Goal: Information Seeking & Learning: Learn about a topic

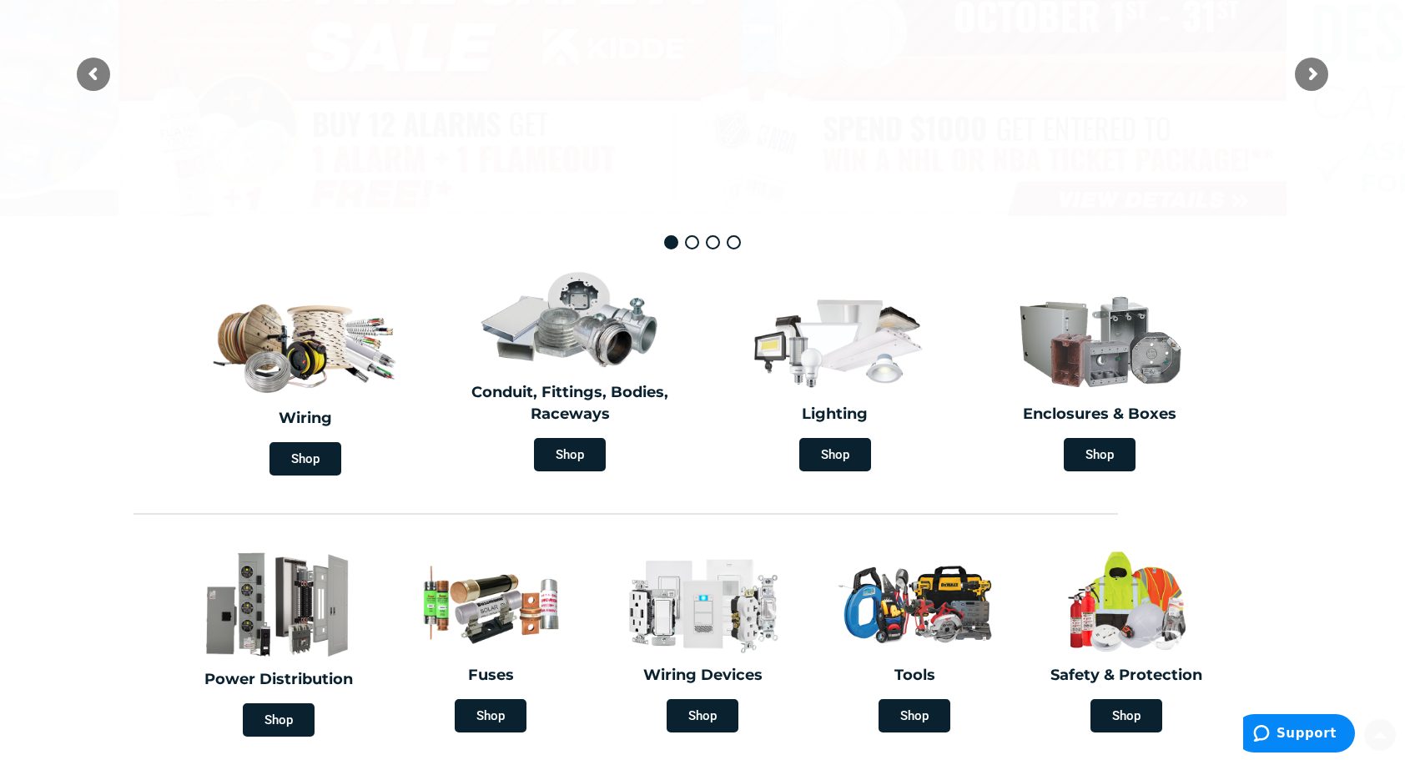
type input "[PERSON_NAME][GEOGRAPHIC_DATA], [GEOGRAPHIC_DATA]"
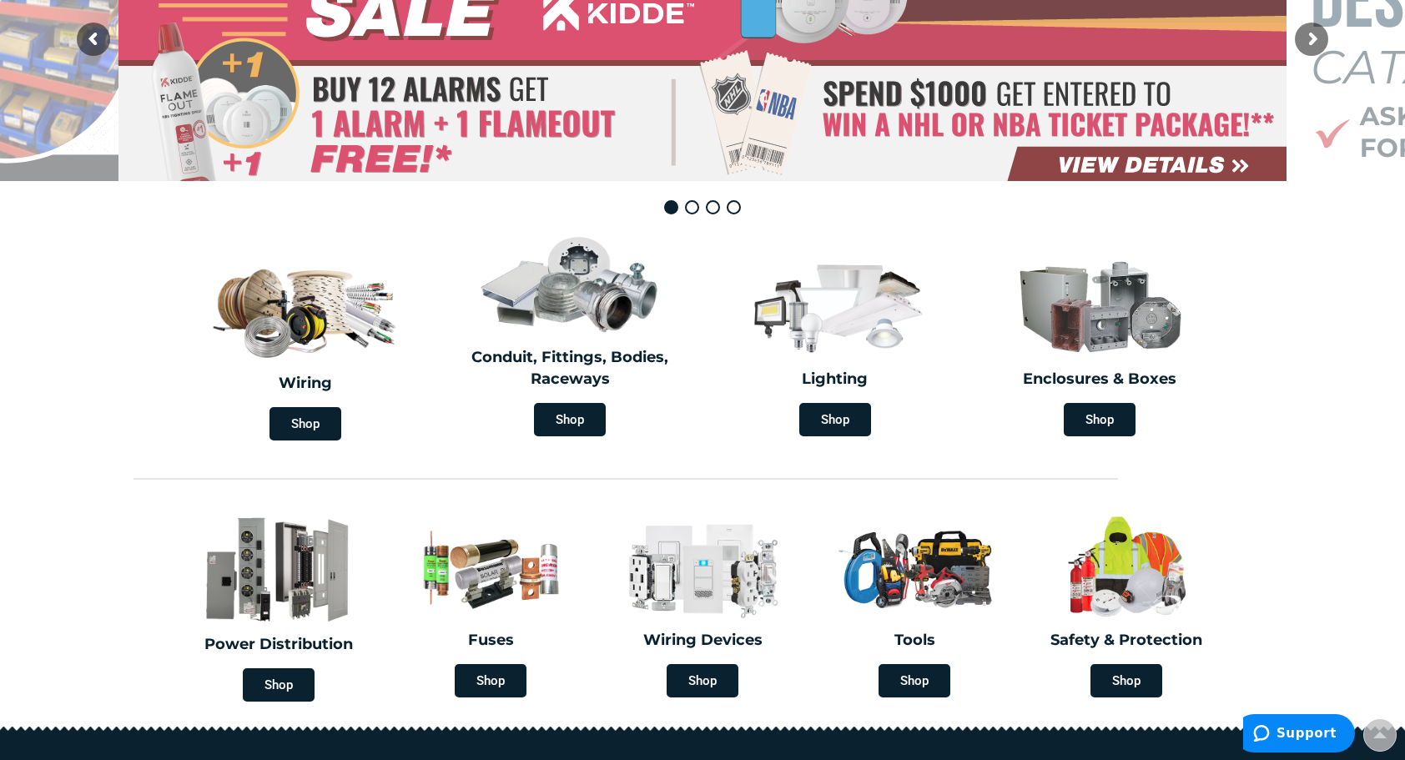
scroll to position [334, 0]
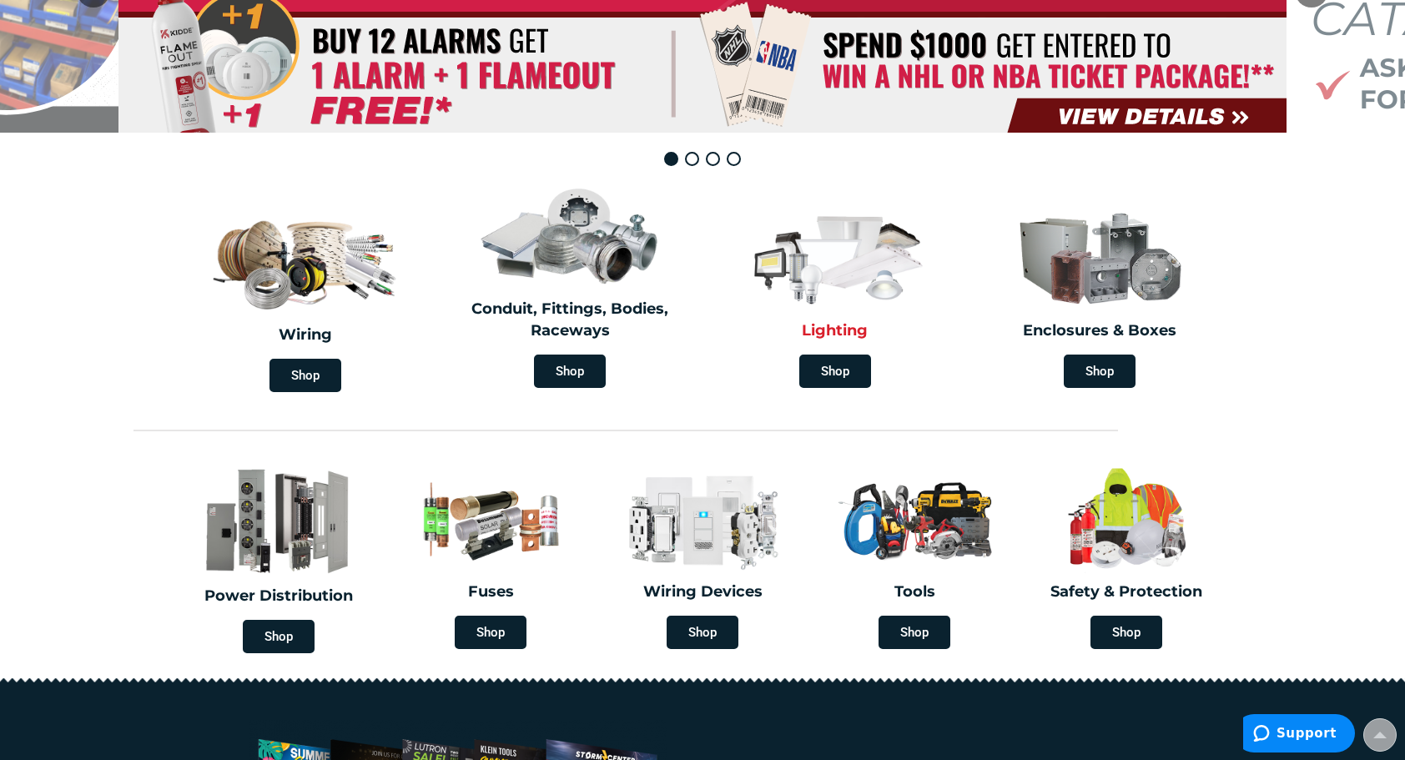
click at [879, 269] on img at bounding box center [835, 256] width 192 height 112
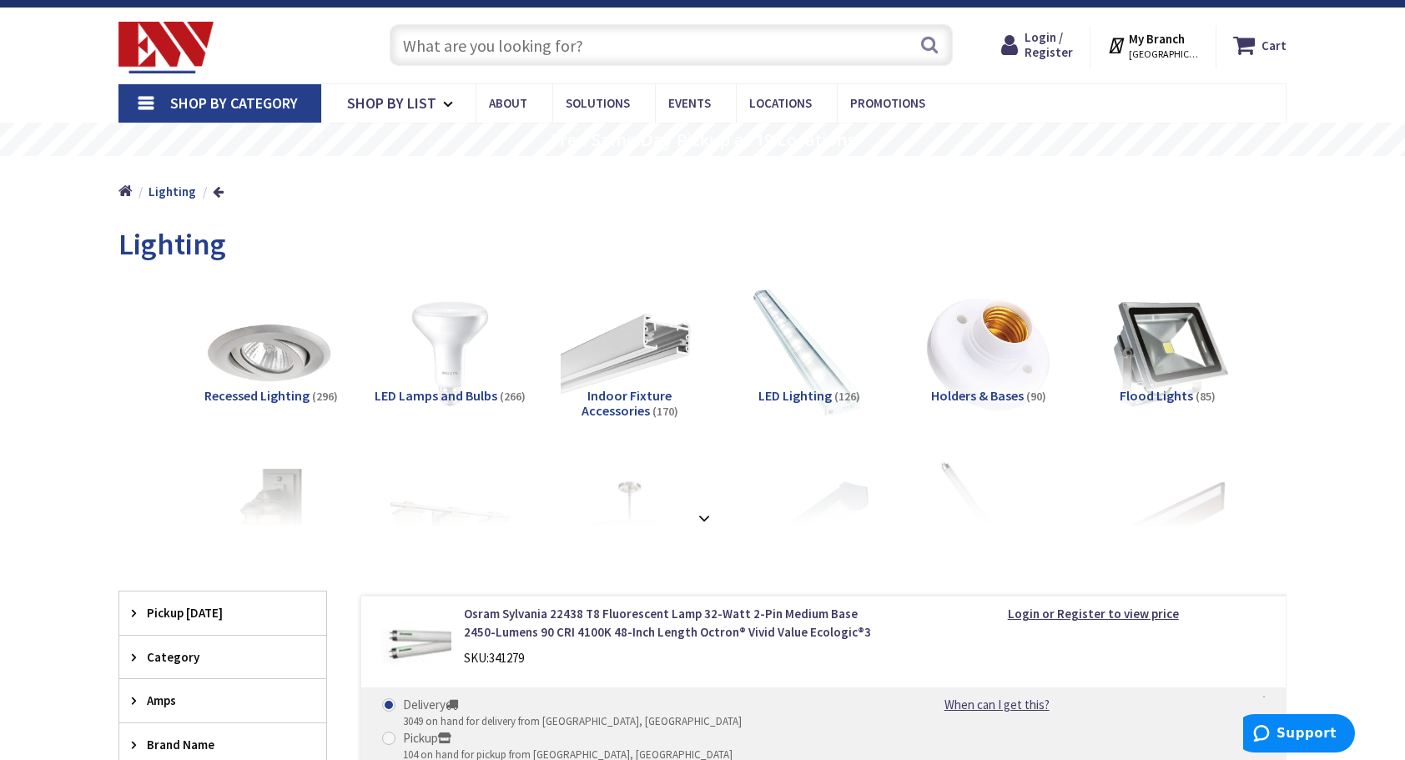
scroll to position [167, 0]
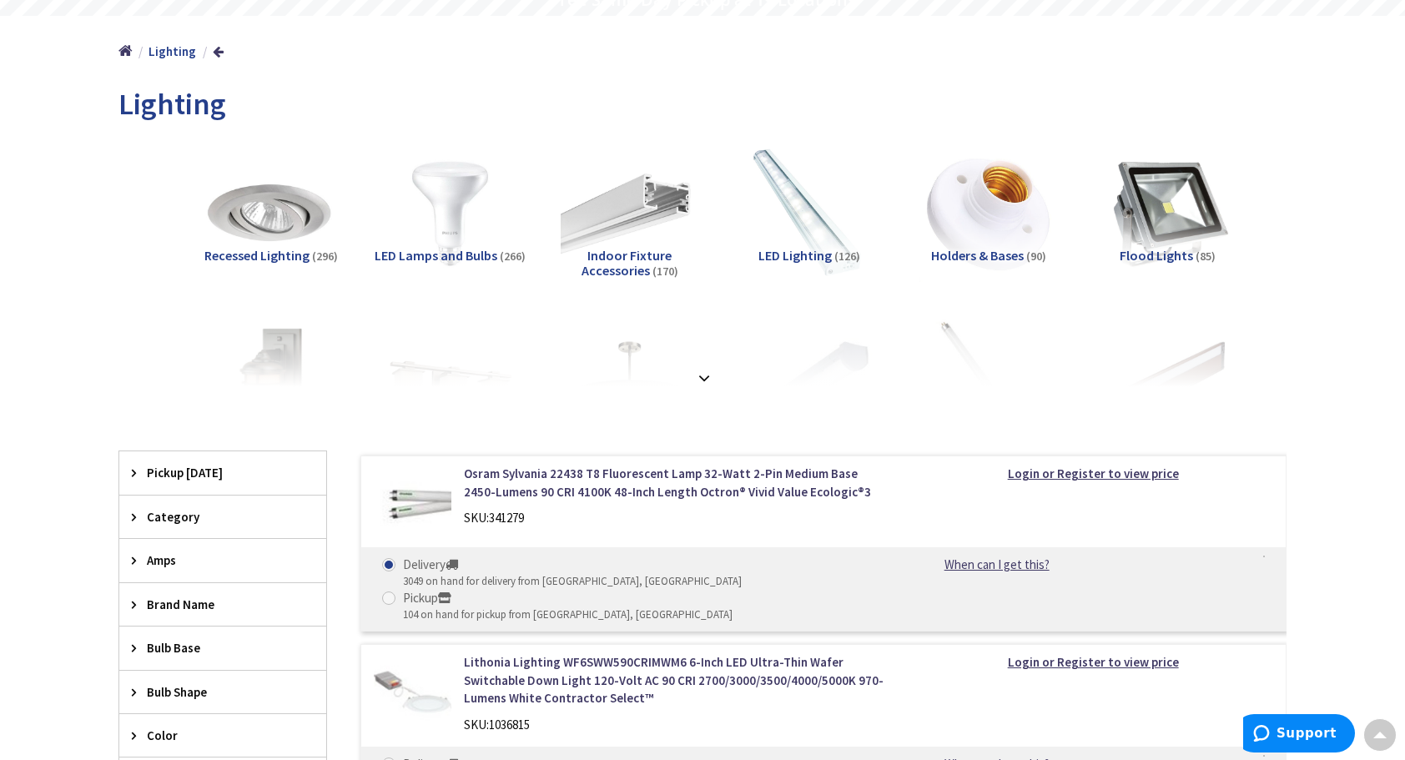
click at [502, 262] on span "(266)" at bounding box center [513, 256] width 26 height 15
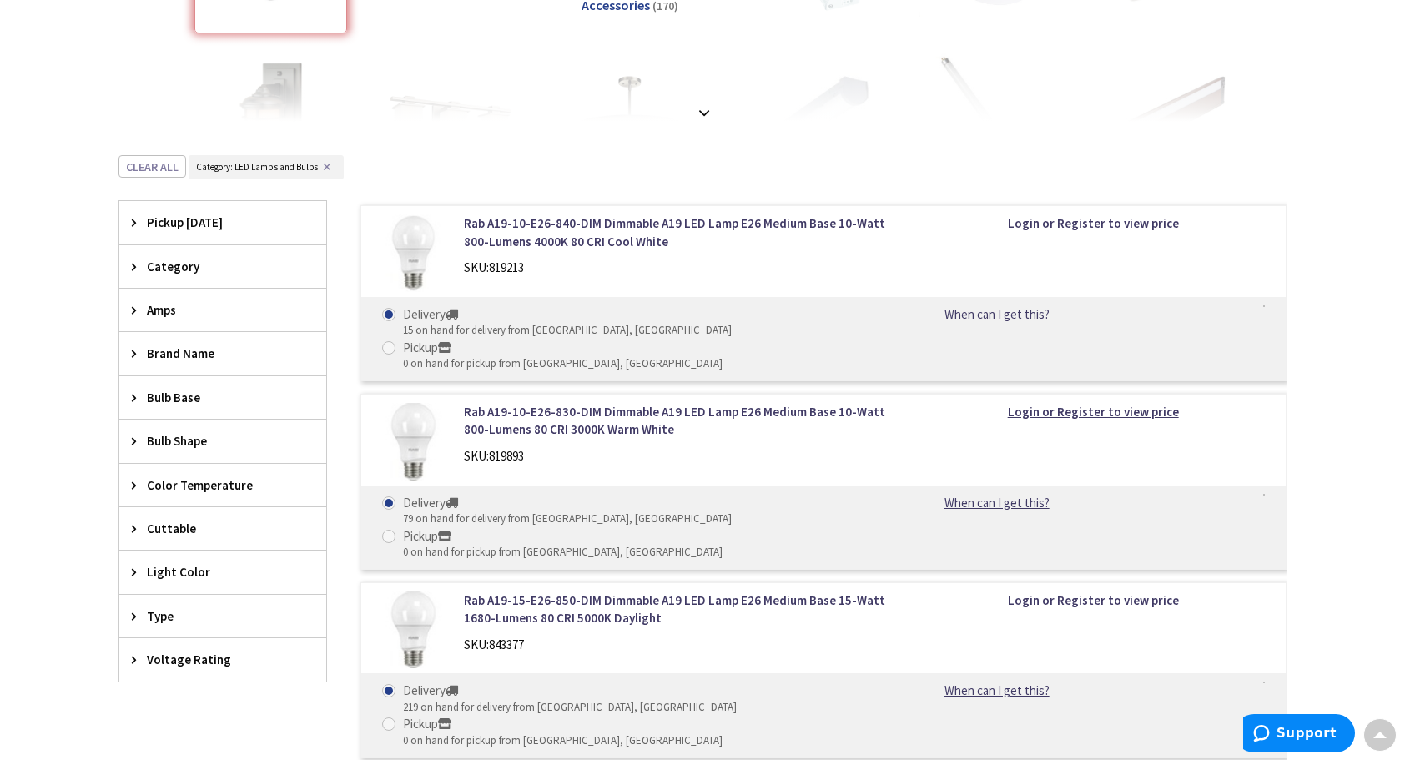
scroll to position [421, 0]
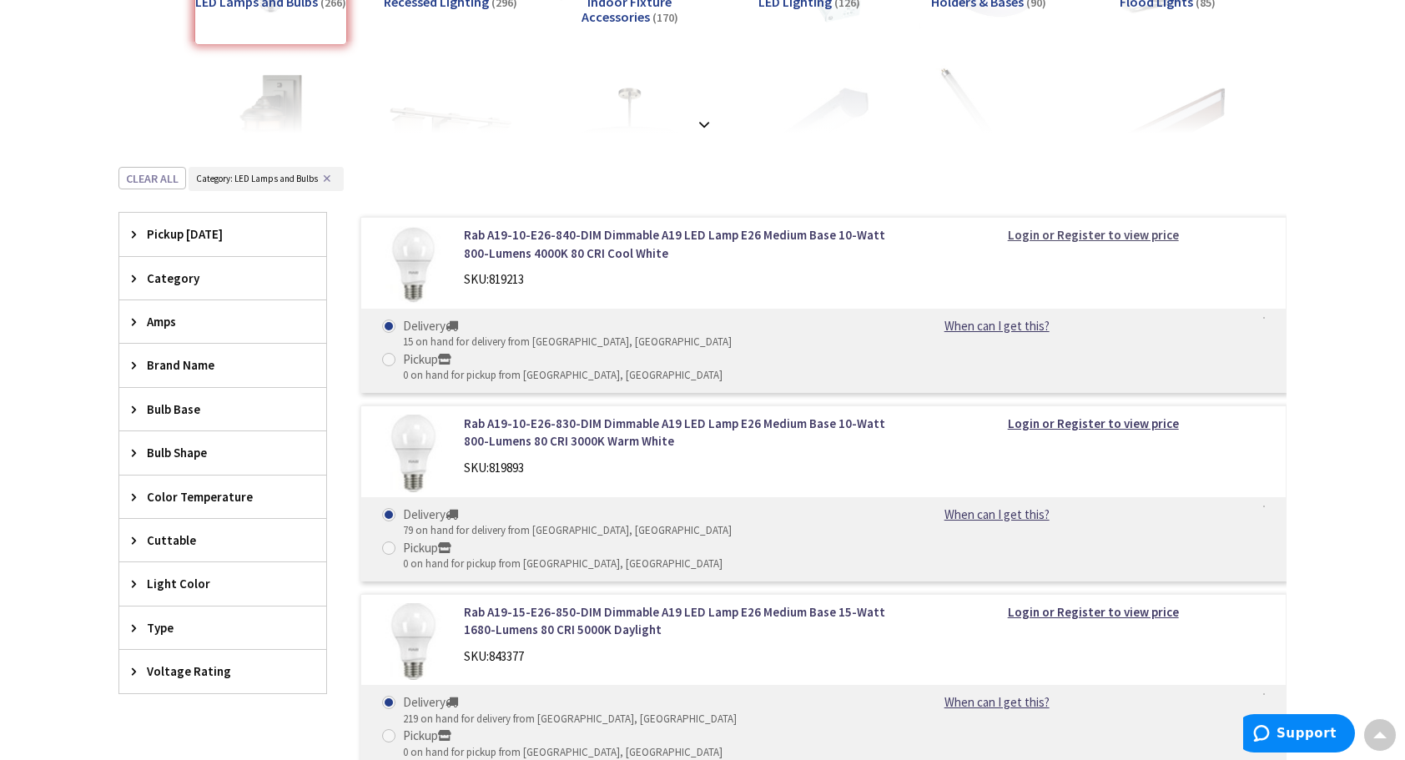
click at [1111, 237] on strong "Login or Register to view price" at bounding box center [1093, 235] width 171 height 16
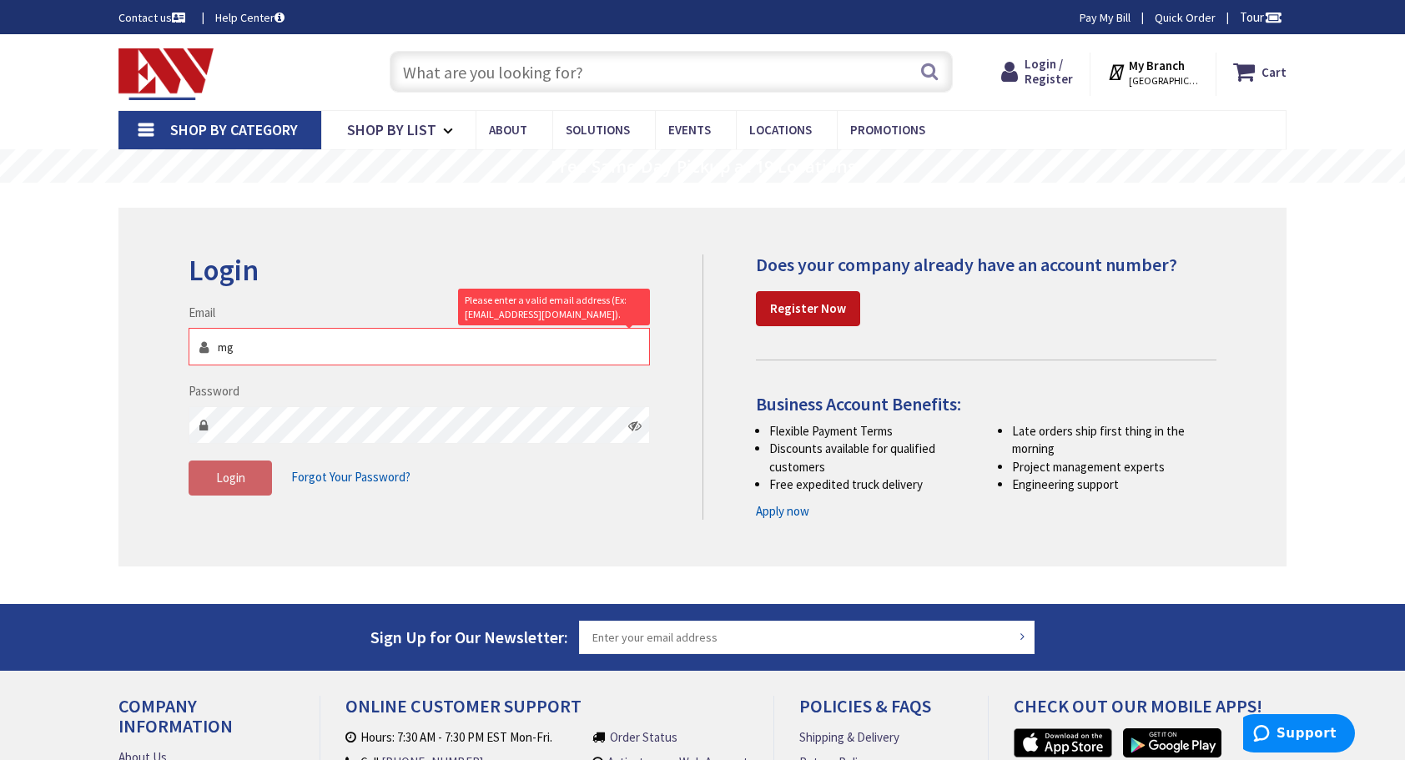
type input "[EMAIL_ADDRESS][PERSON_NAME][DOMAIN_NAME]"
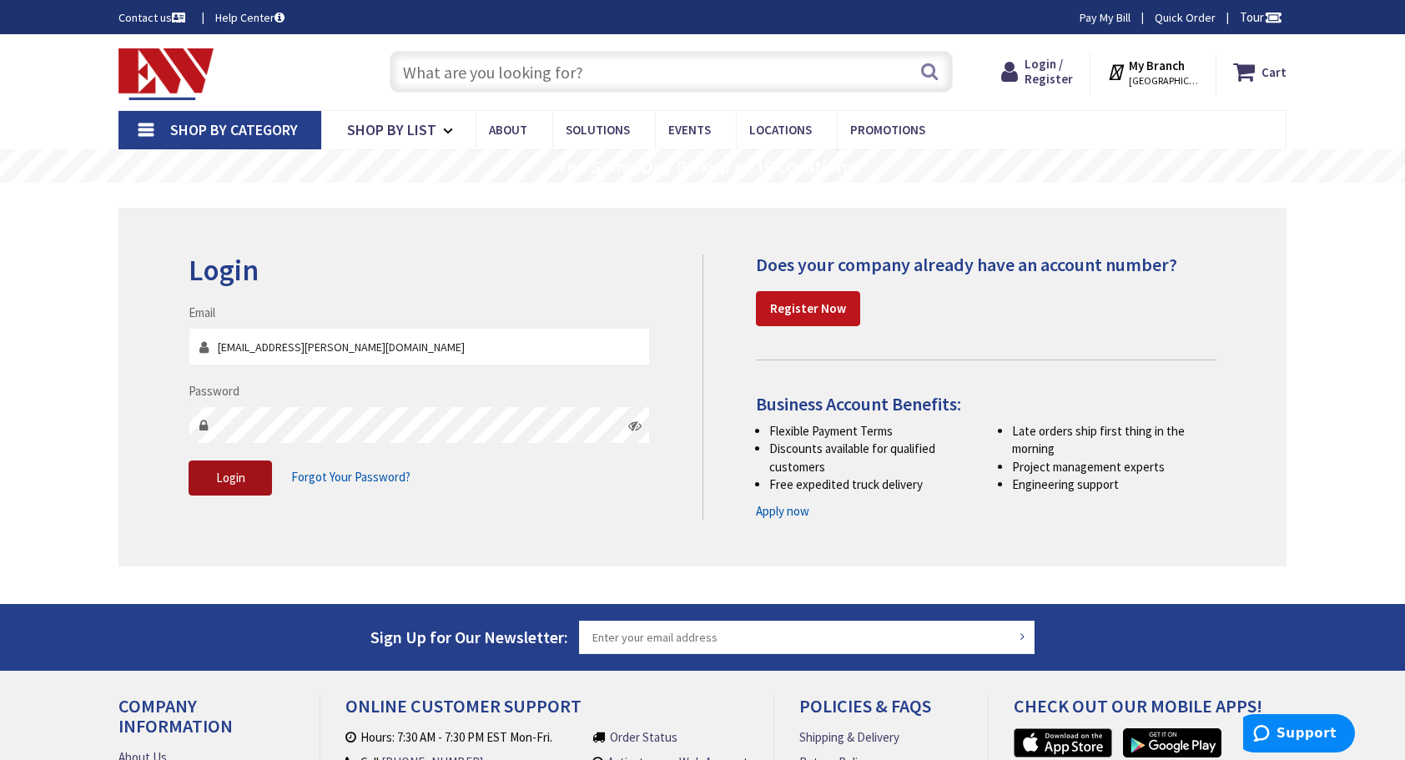
click at [257, 478] on button "Login" at bounding box center [230, 478] width 83 height 35
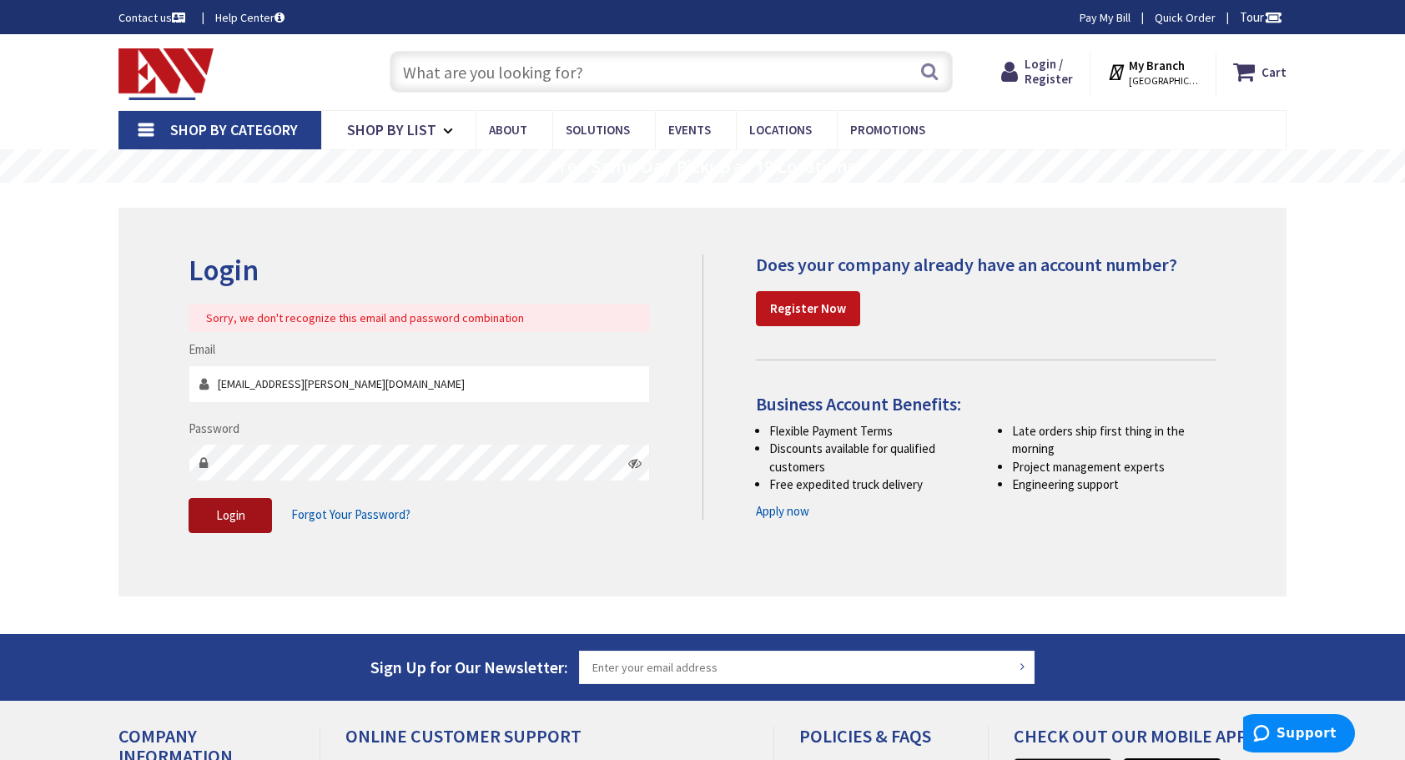
click at [227, 523] on button "Login" at bounding box center [230, 515] width 83 height 35
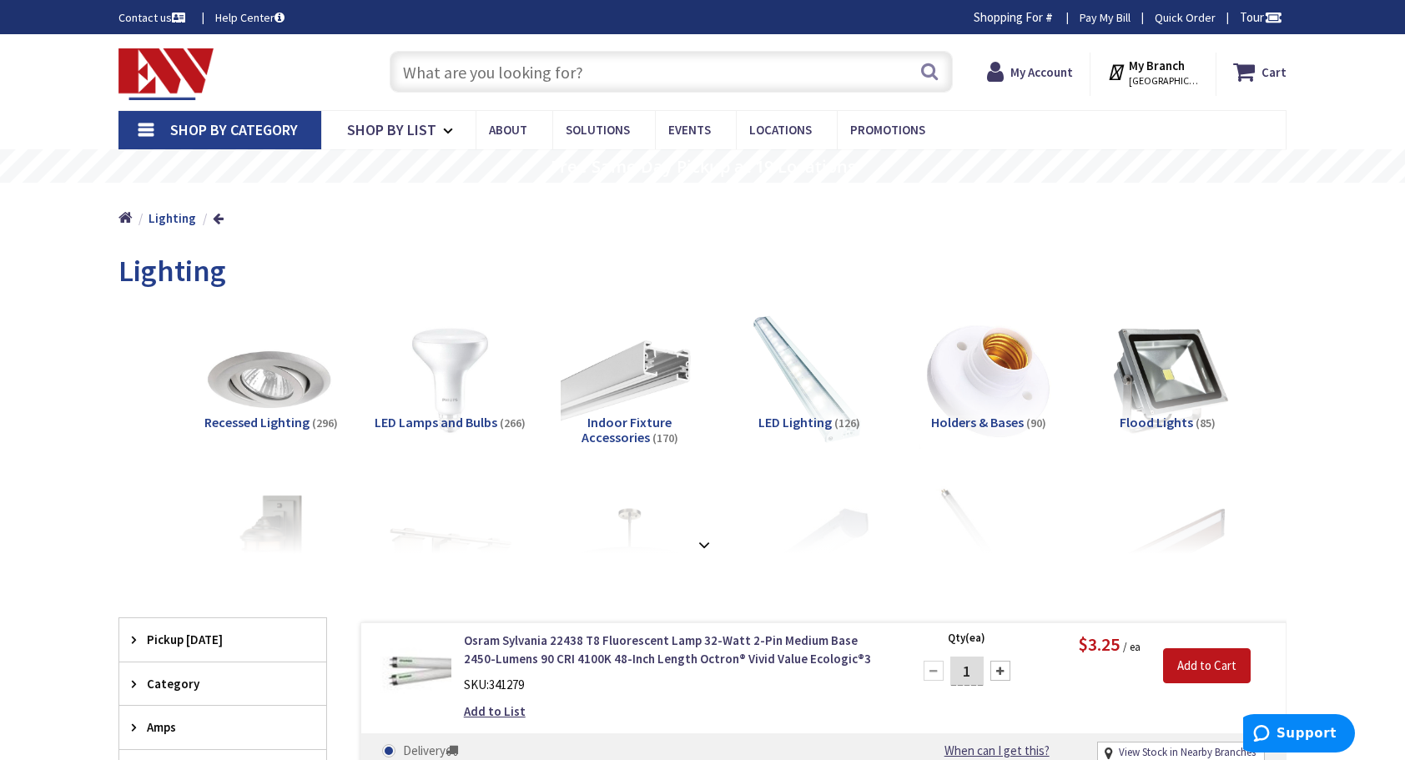
click at [1181, 70] on strong "My Branch" at bounding box center [1157, 66] width 56 height 16
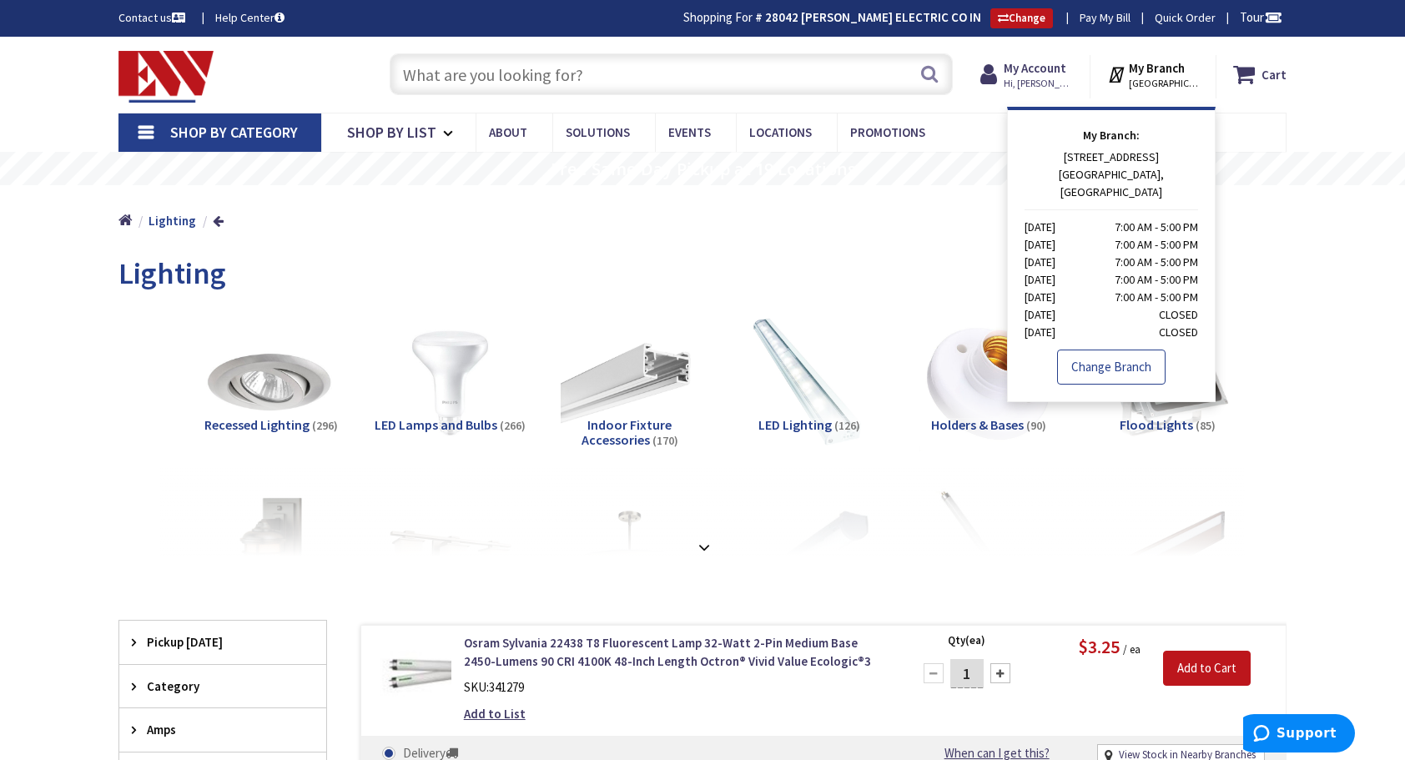
click at [1122, 350] on link "Change Branch" at bounding box center [1111, 367] width 108 height 35
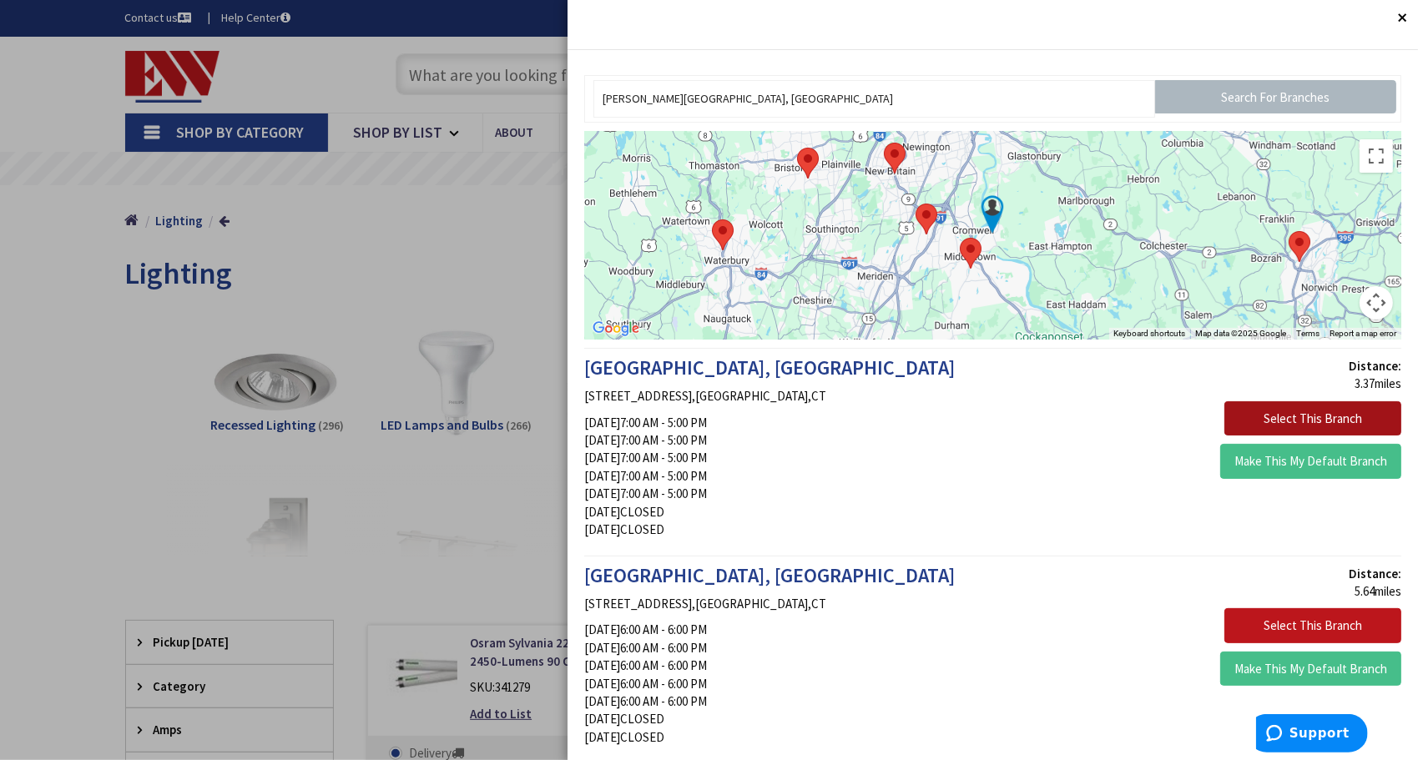
click at [1255, 409] on button "Select This Branch" at bounding box center [1312, 418] width 177 height 35
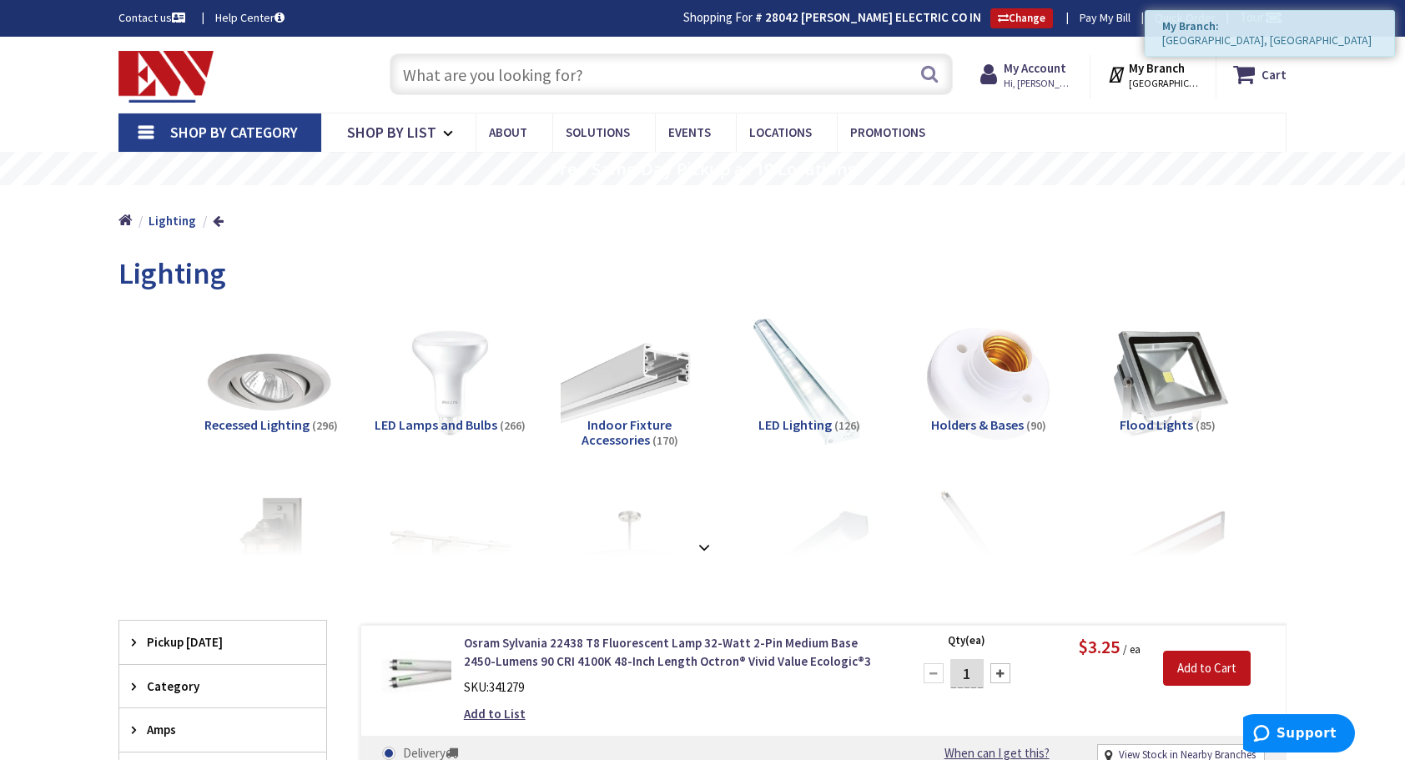
click at [1185, 83] on span "[GEOGRAPHIC_DATA], [GEOGRAPHIC_DATA]" at bounding box center [1164, 83] width 71 height 13
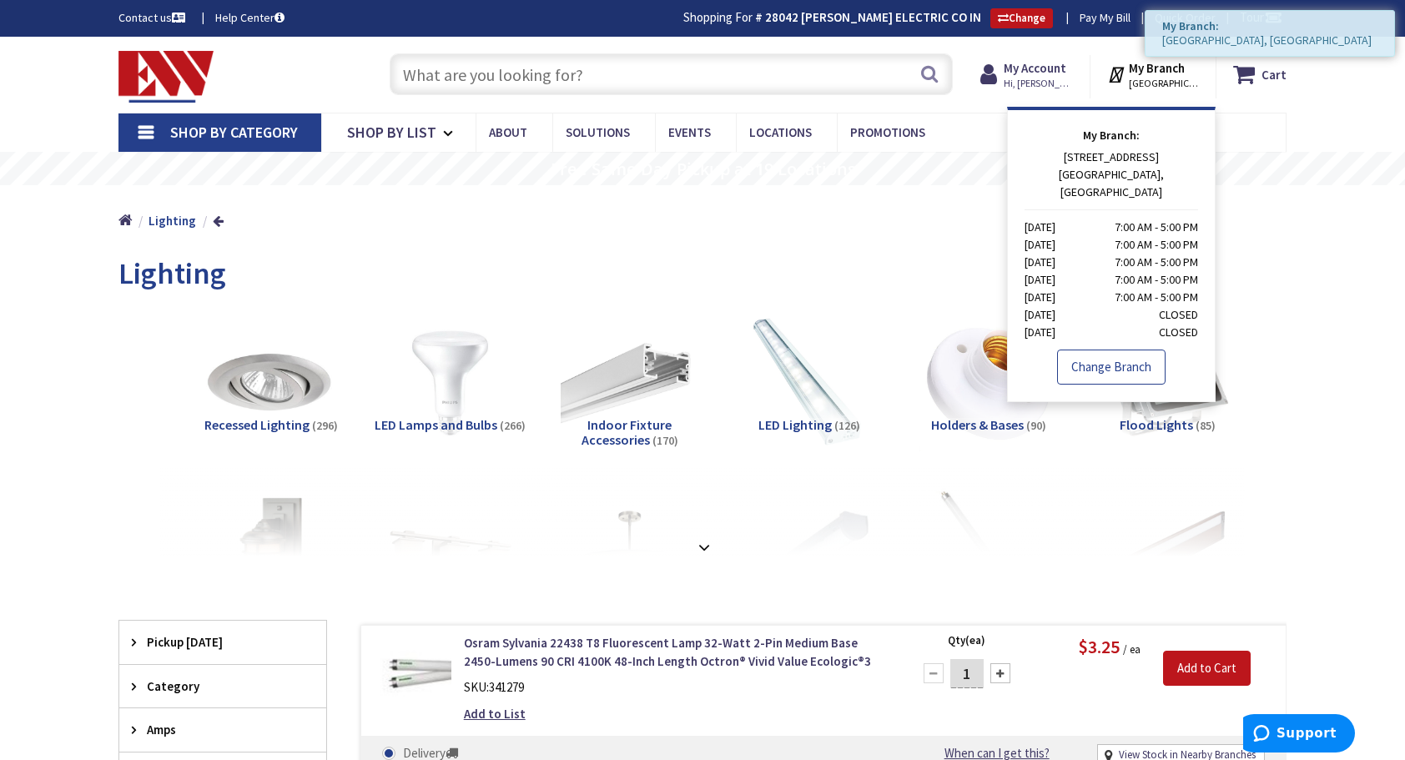
click at [1137, 365] on link "Change Branch" at bounding box center [1111, 367] width 108 height 35
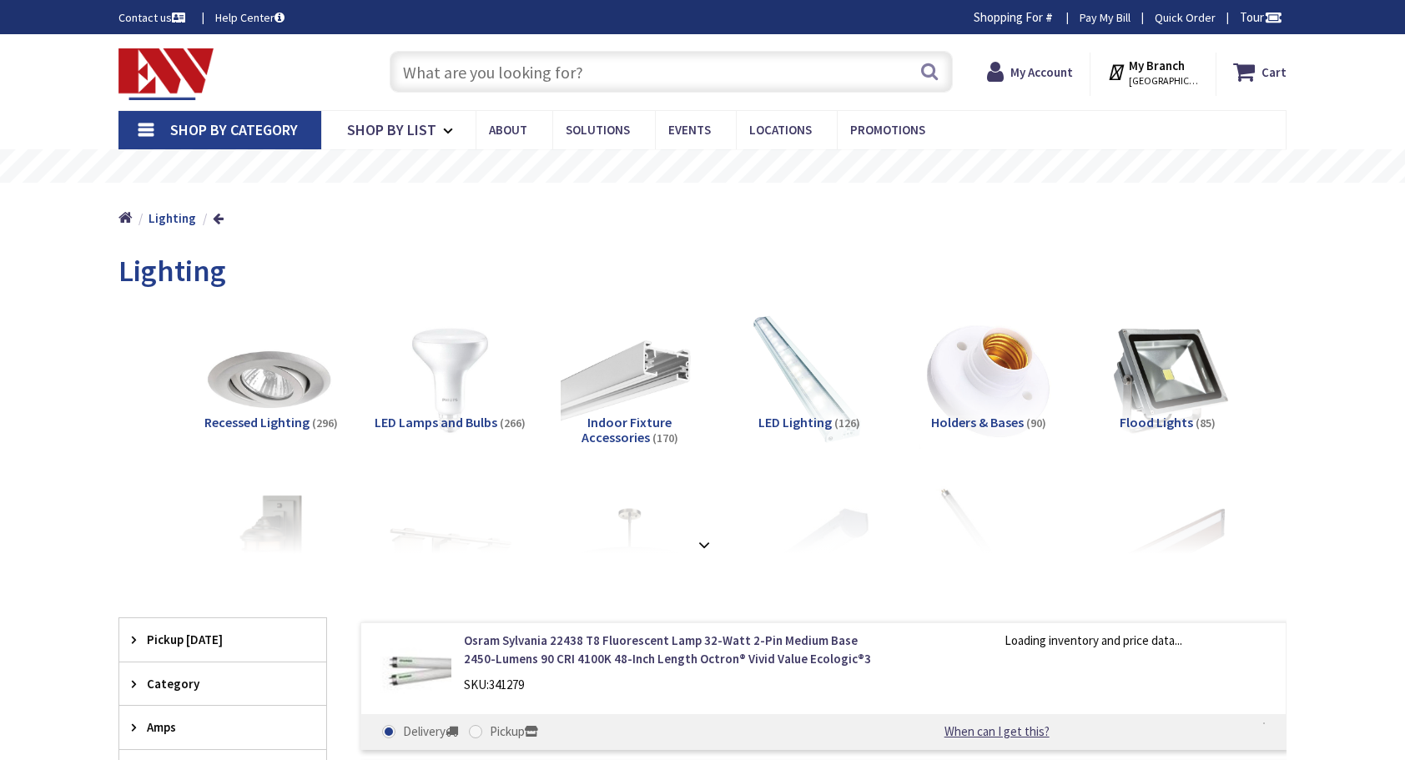
click at [1190, 74] on span "[GEOGRAPHIC_DATA], [GEOGRAPHIC_DATA]" at bounding box center [1164, 80] width 71 height 13
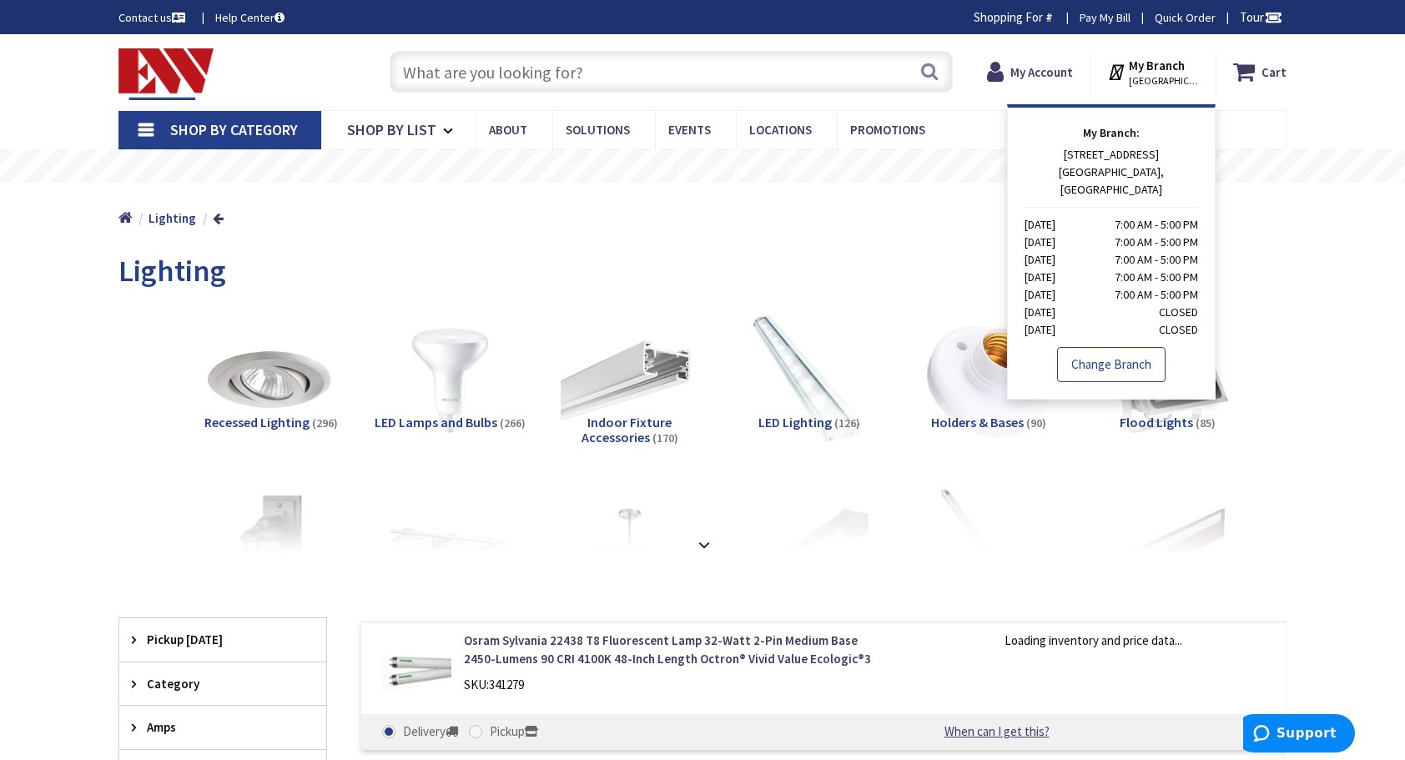
click at [1132, 347] on link "Change Branch" at bounding box center [1111, 364] width 108 height 35
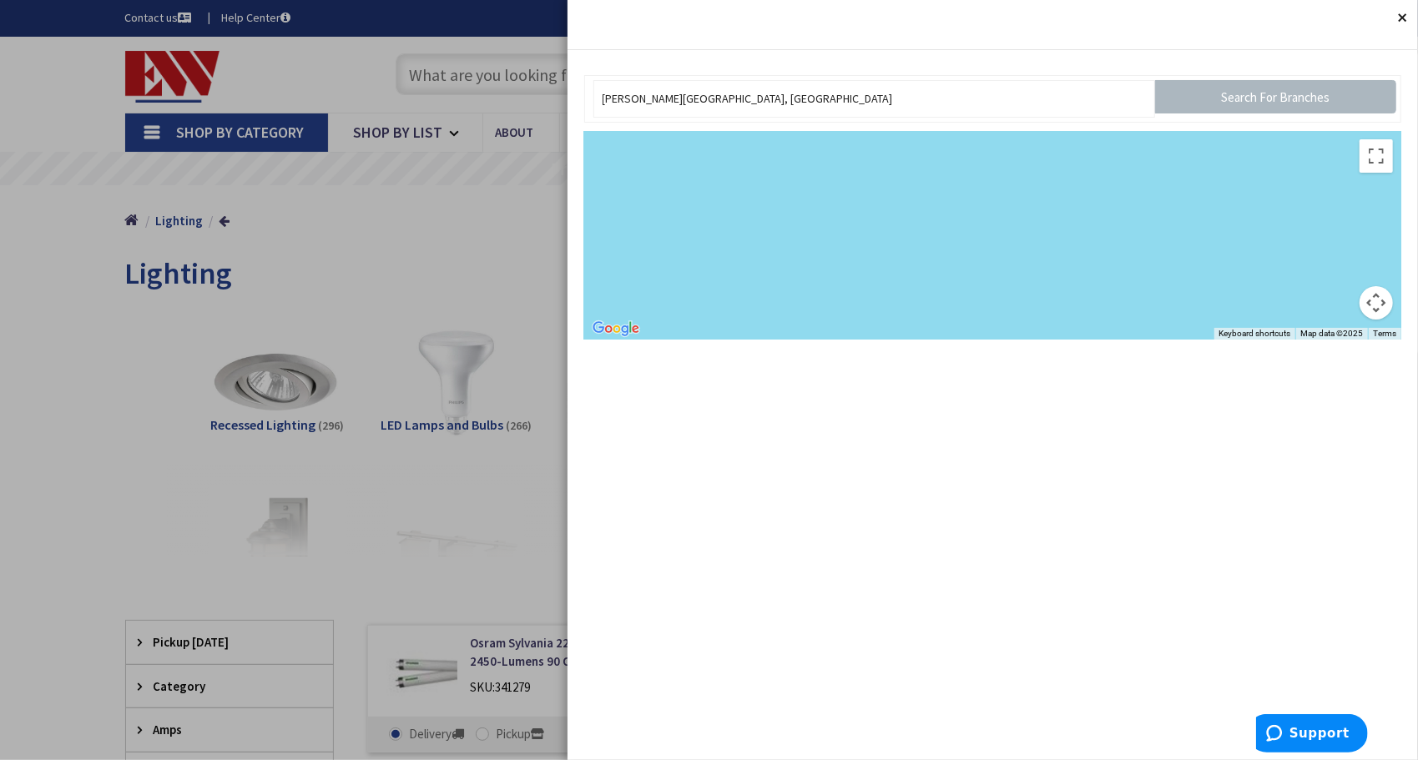
click at [1398, 8] on button "Close" at bounding box center [1400, 16] width 33 height 33
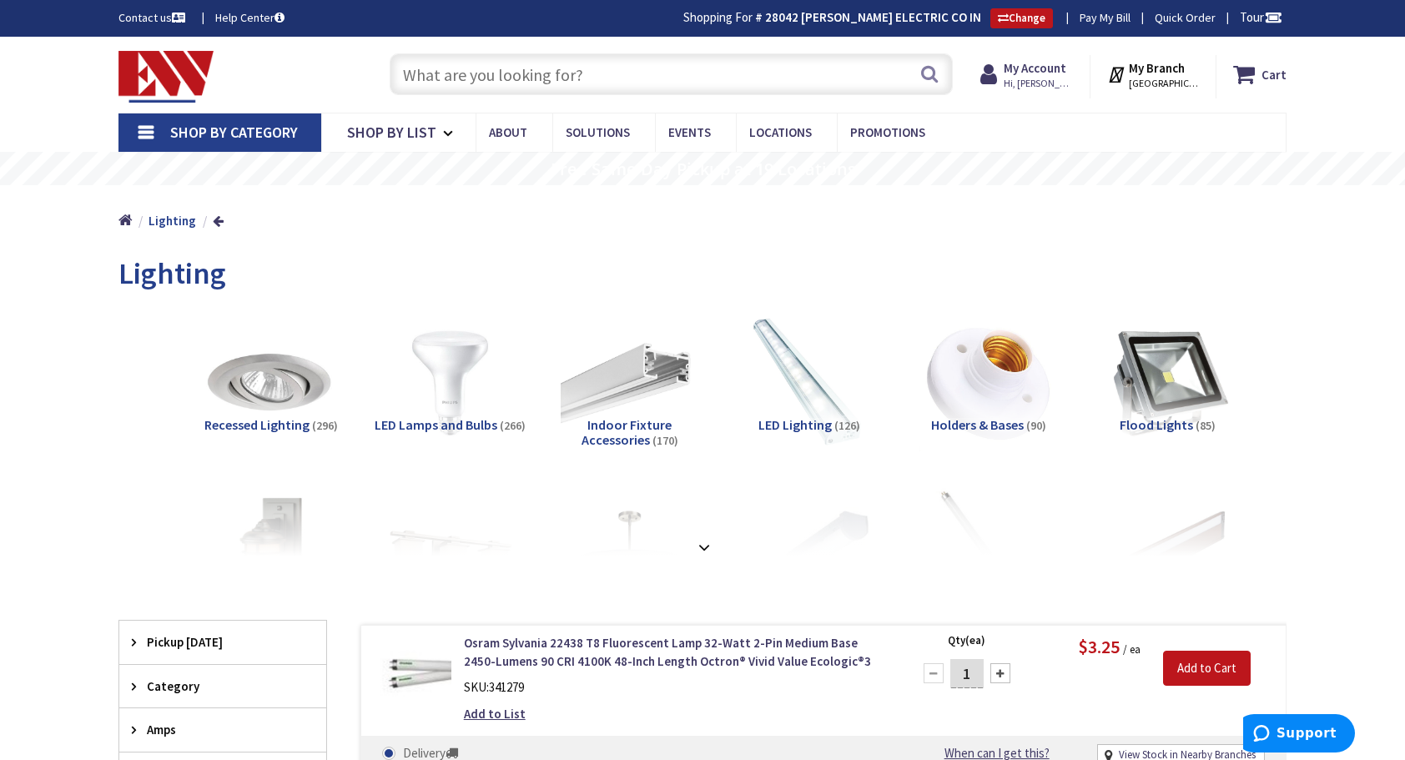
click at [1154, 77] on span "[GEOGRAPHIC_DATA], [GEOGRAPHIC_DATA]" at bounding box center [1164, 83] width 71 height 13
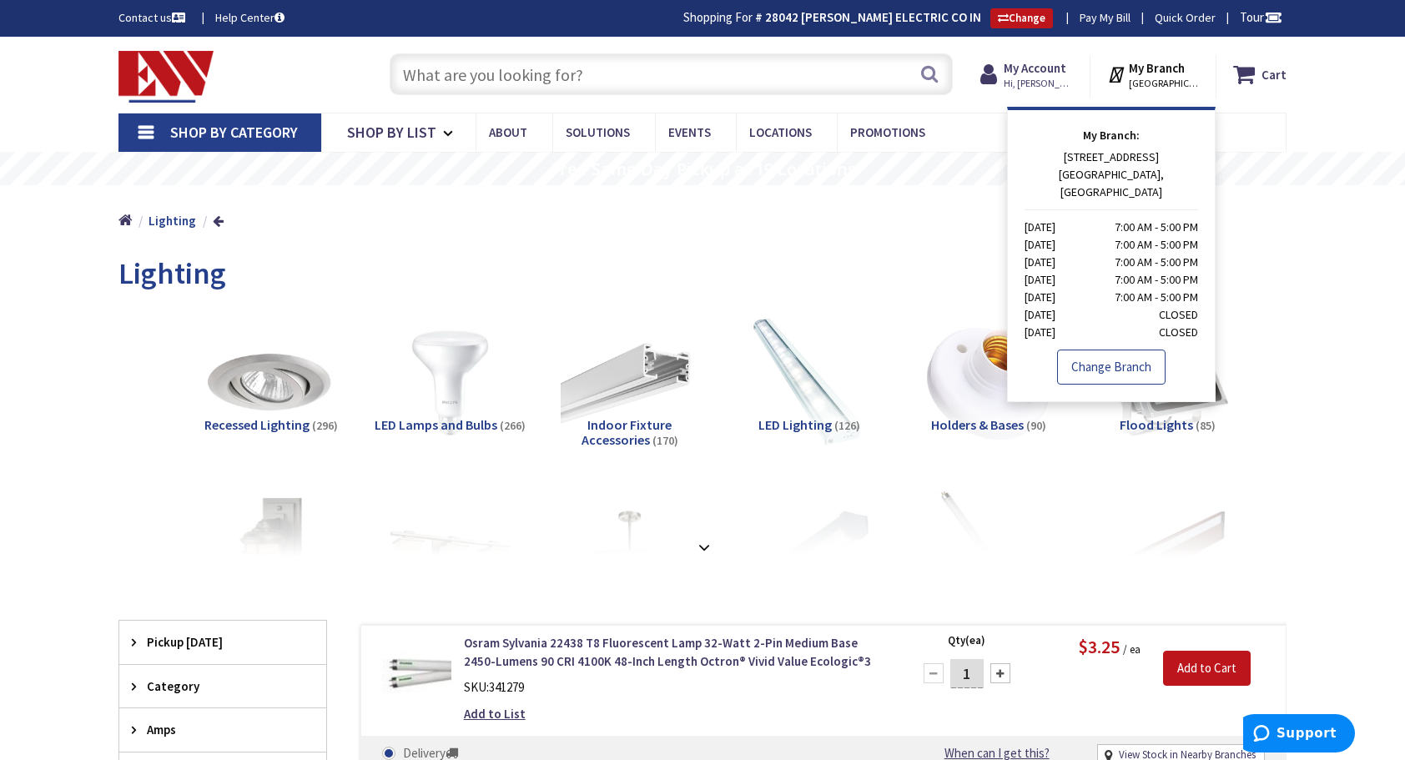
click at [1116, 350] on link "Change Branch" at bounding box center [1111, 367] width 108 height 35
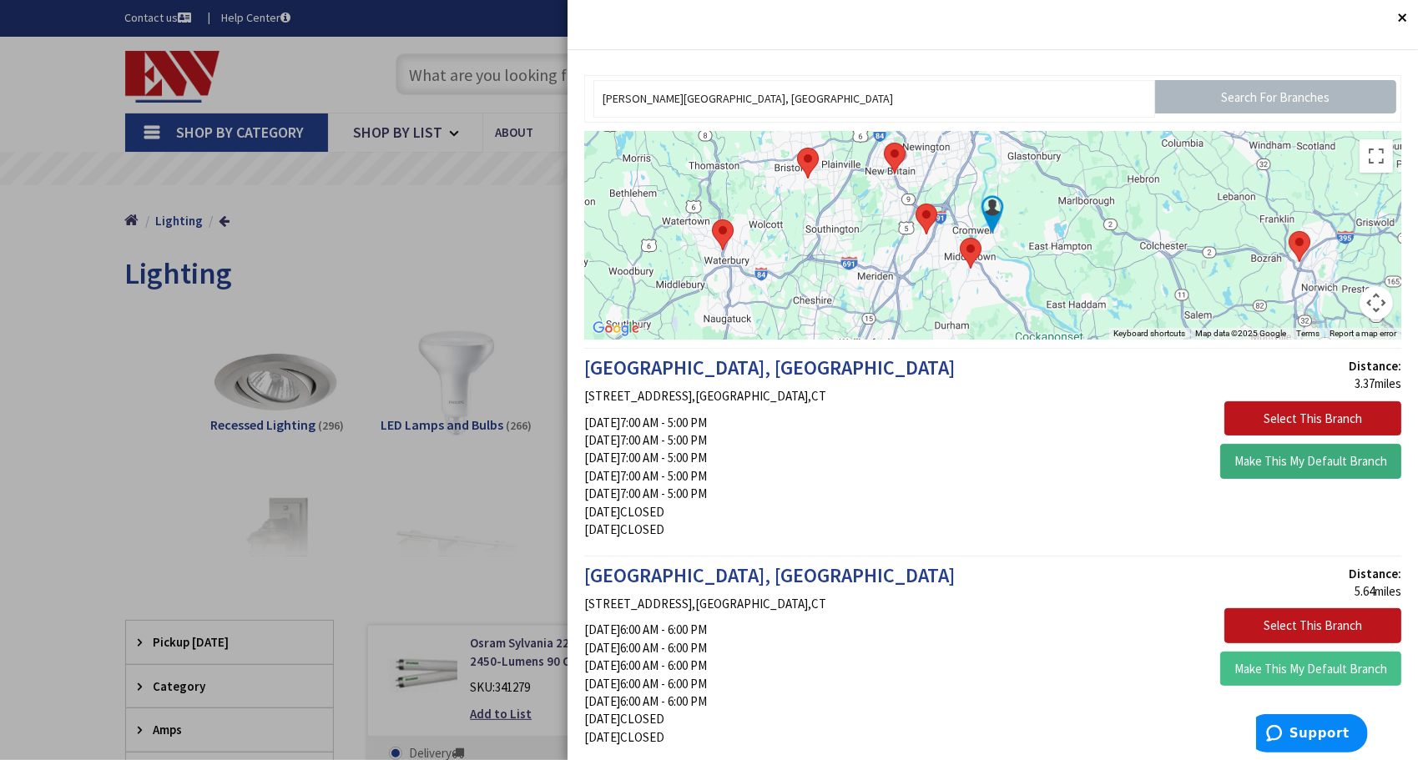
click at [1262, 461] on button "Make This My Default Branch" at bounding box center [1310, 461] width 181 height 35
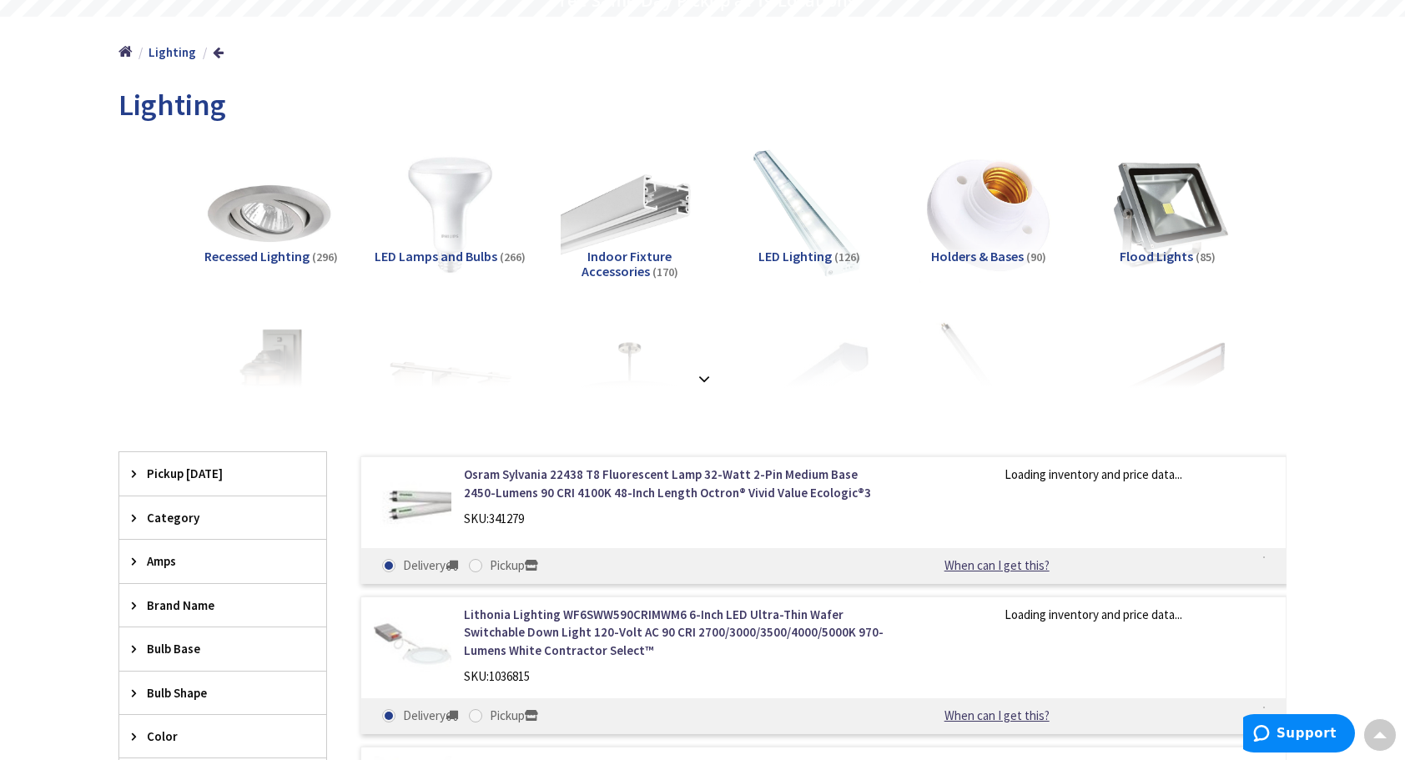
click at [480, 208] on img at bounding box center [450, 214] width 151 height 151
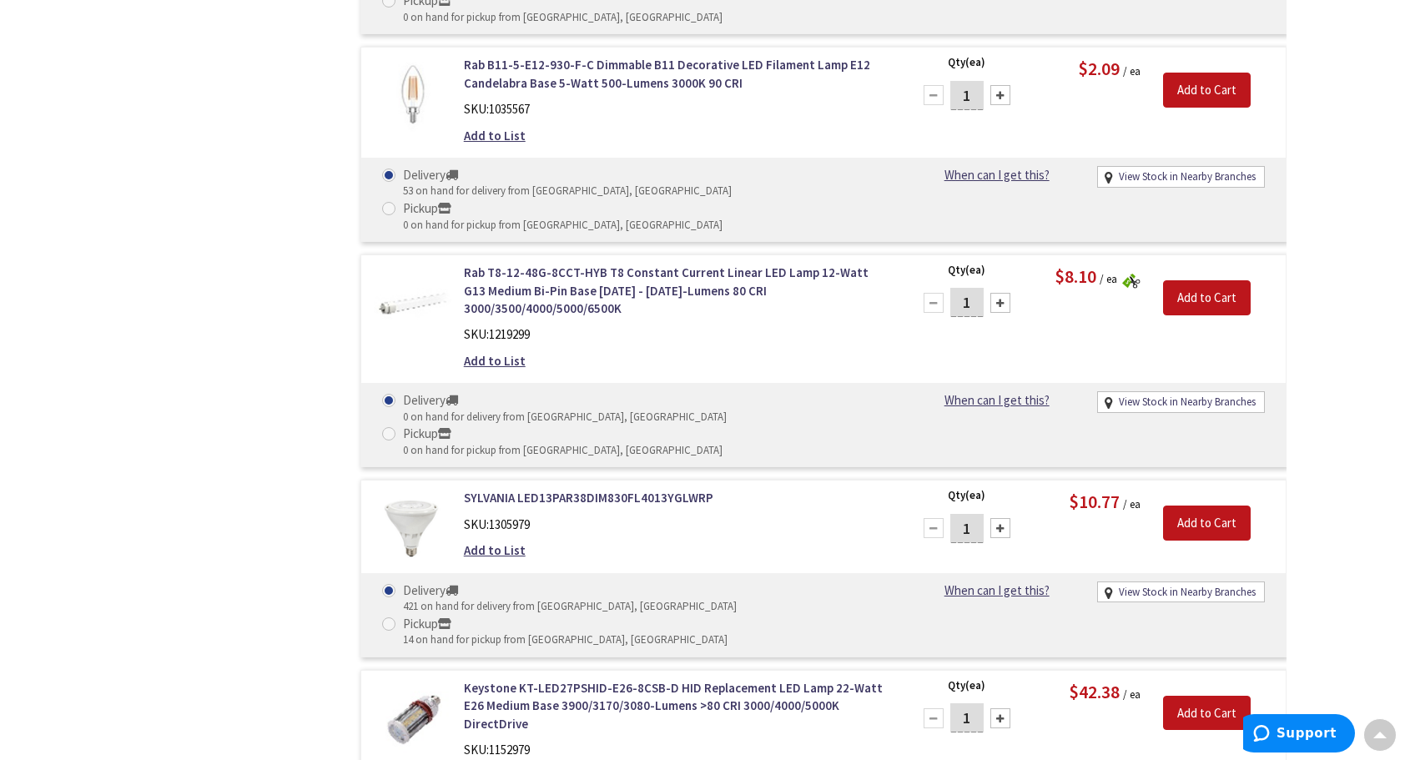
scroll to position [1423, 0]
click at [411, 489] on img at bounding box center [413, 527] width 78 height 77
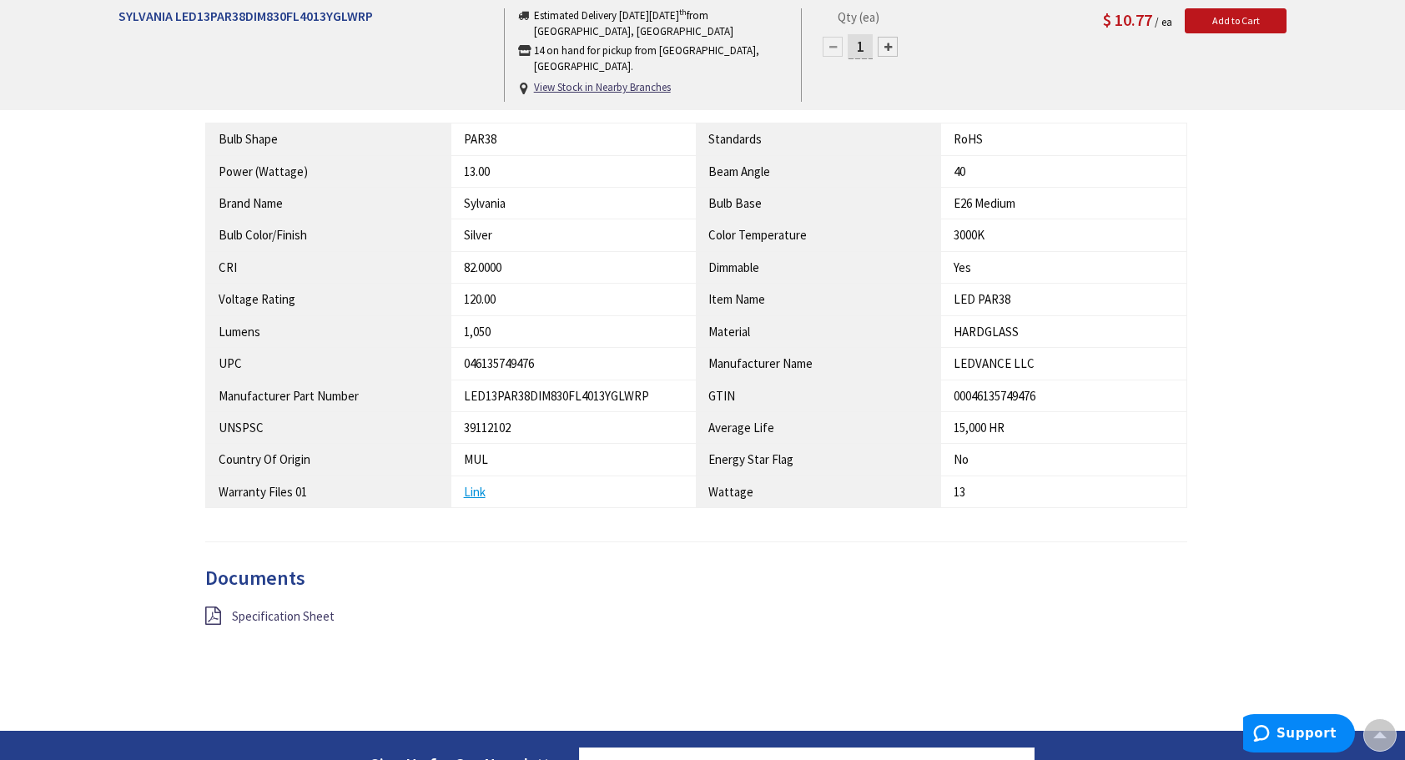
scroll to position [919, 0]
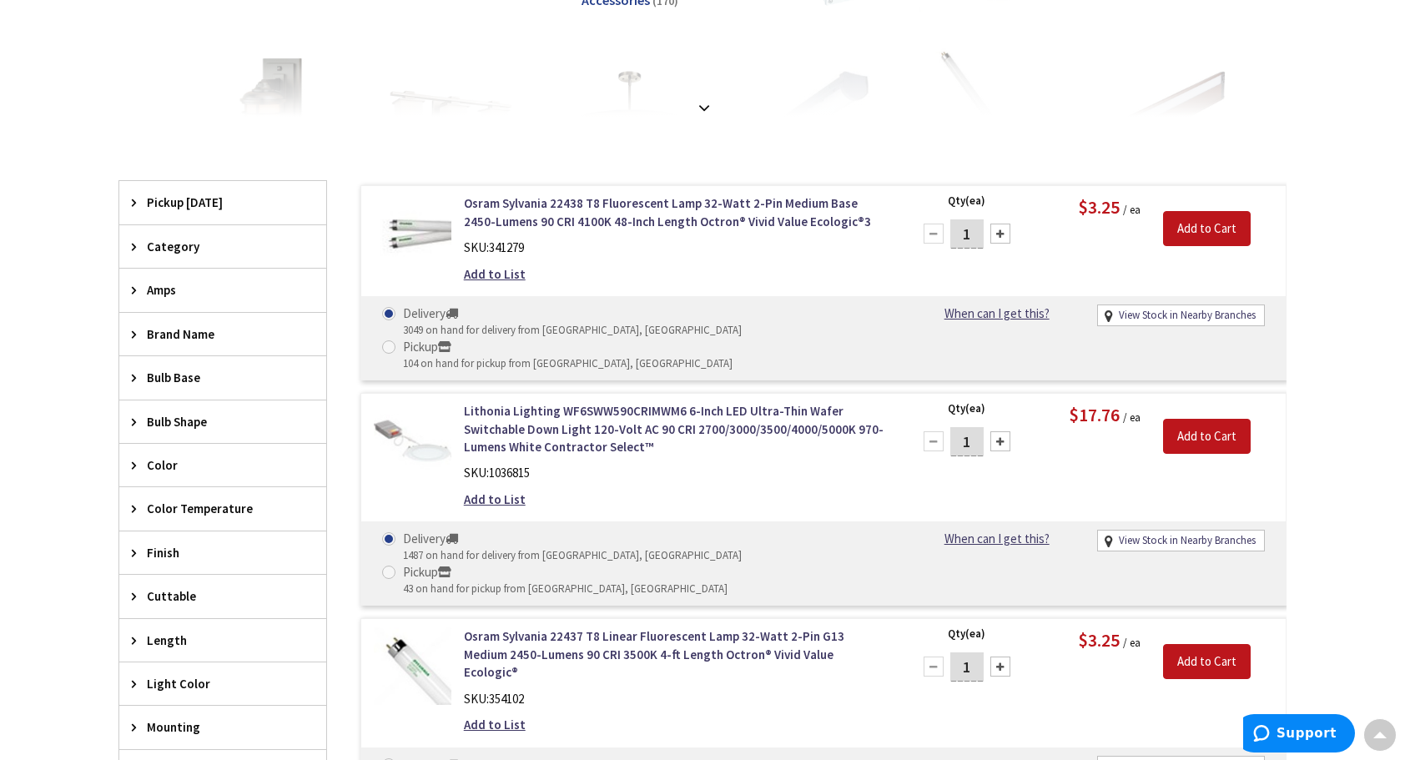
scroll to position [579, 0]
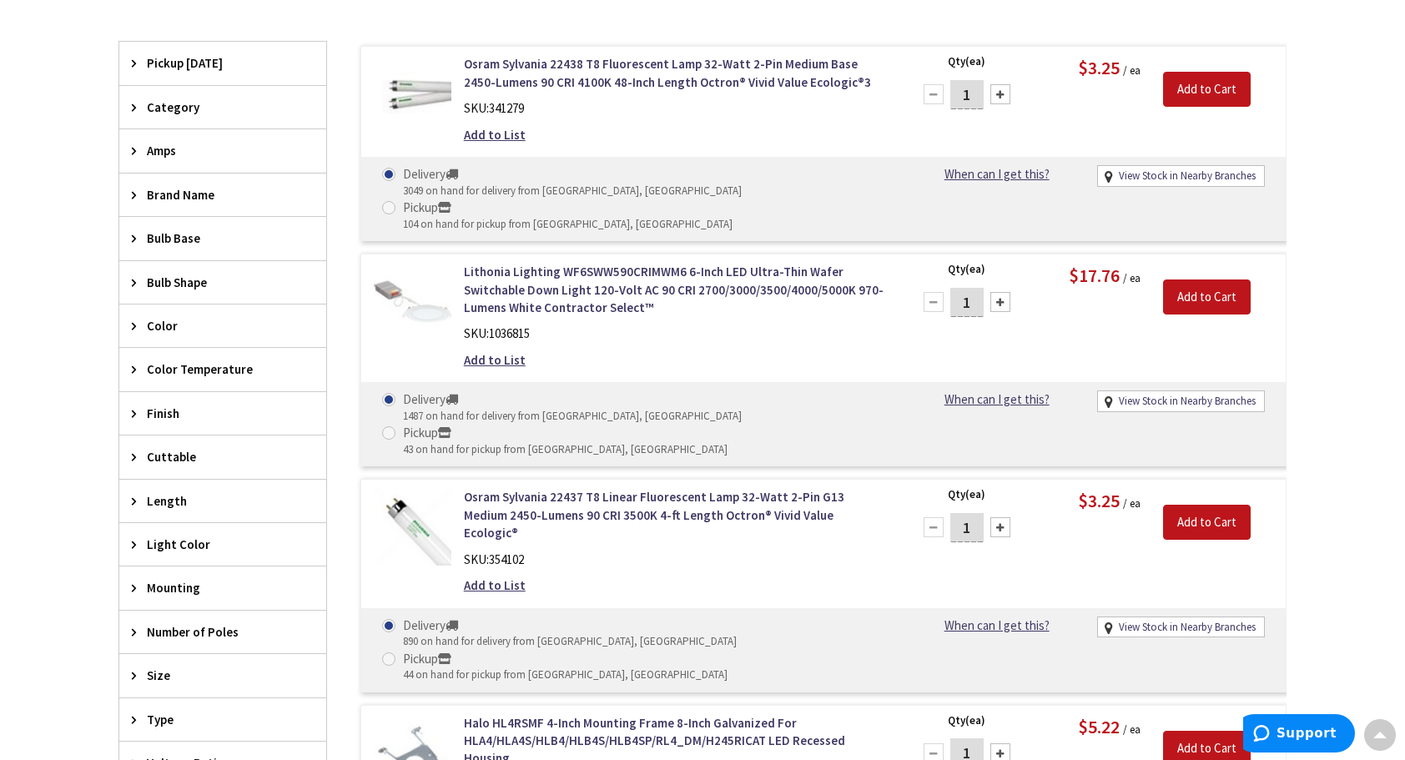
click at [135, 108] on icon at bounding box center [138, 107] width 13 height 13
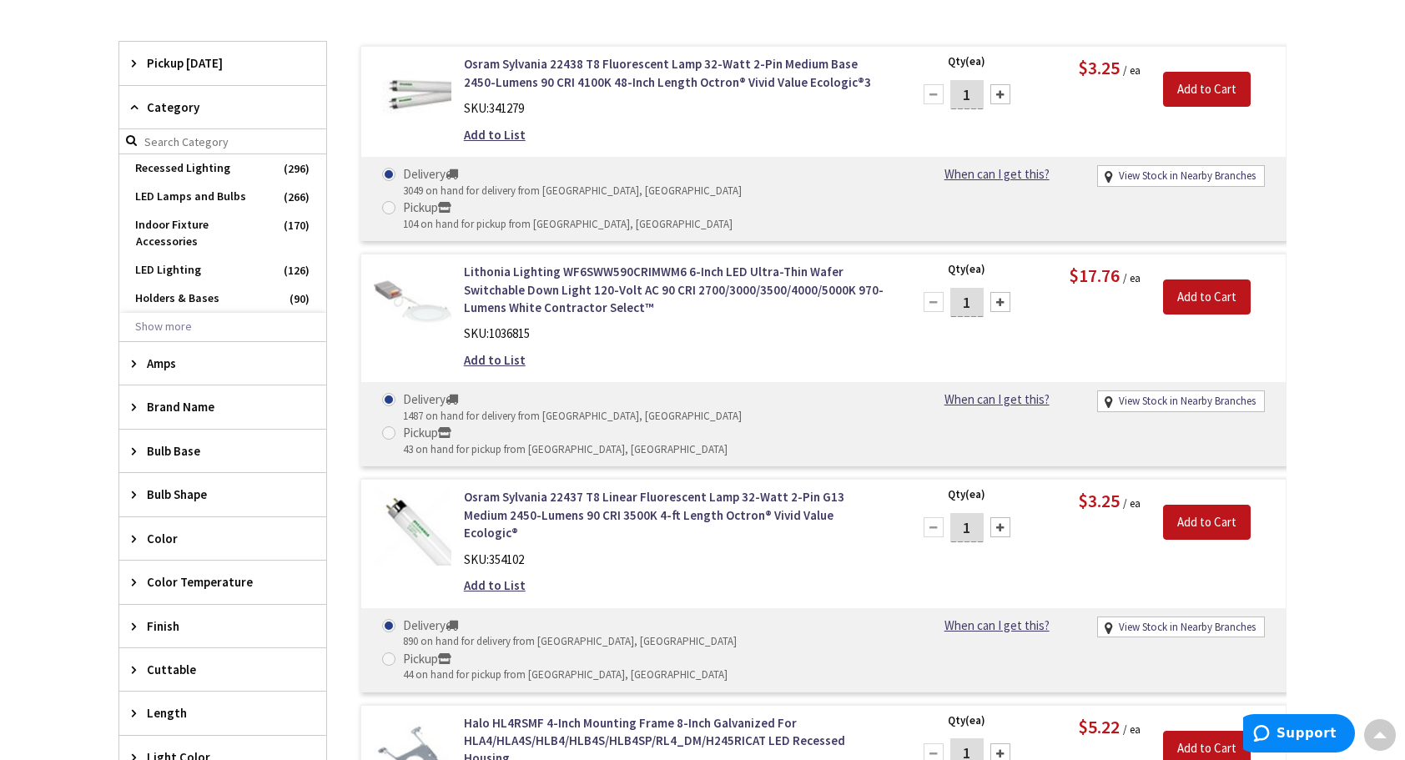
click at [135, 108] on icon at bounding box center [138, 107] width 13 height 13
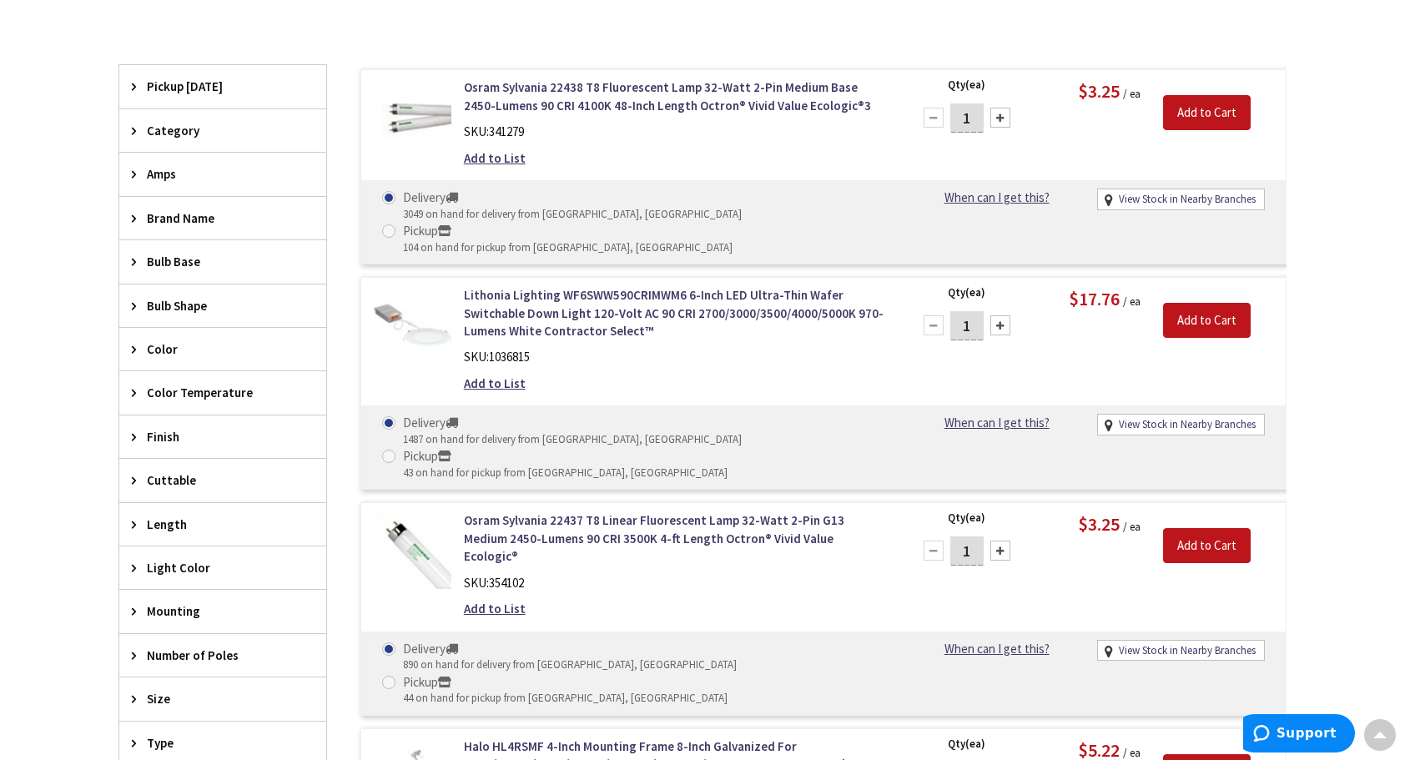
scroll to position [496, 0]
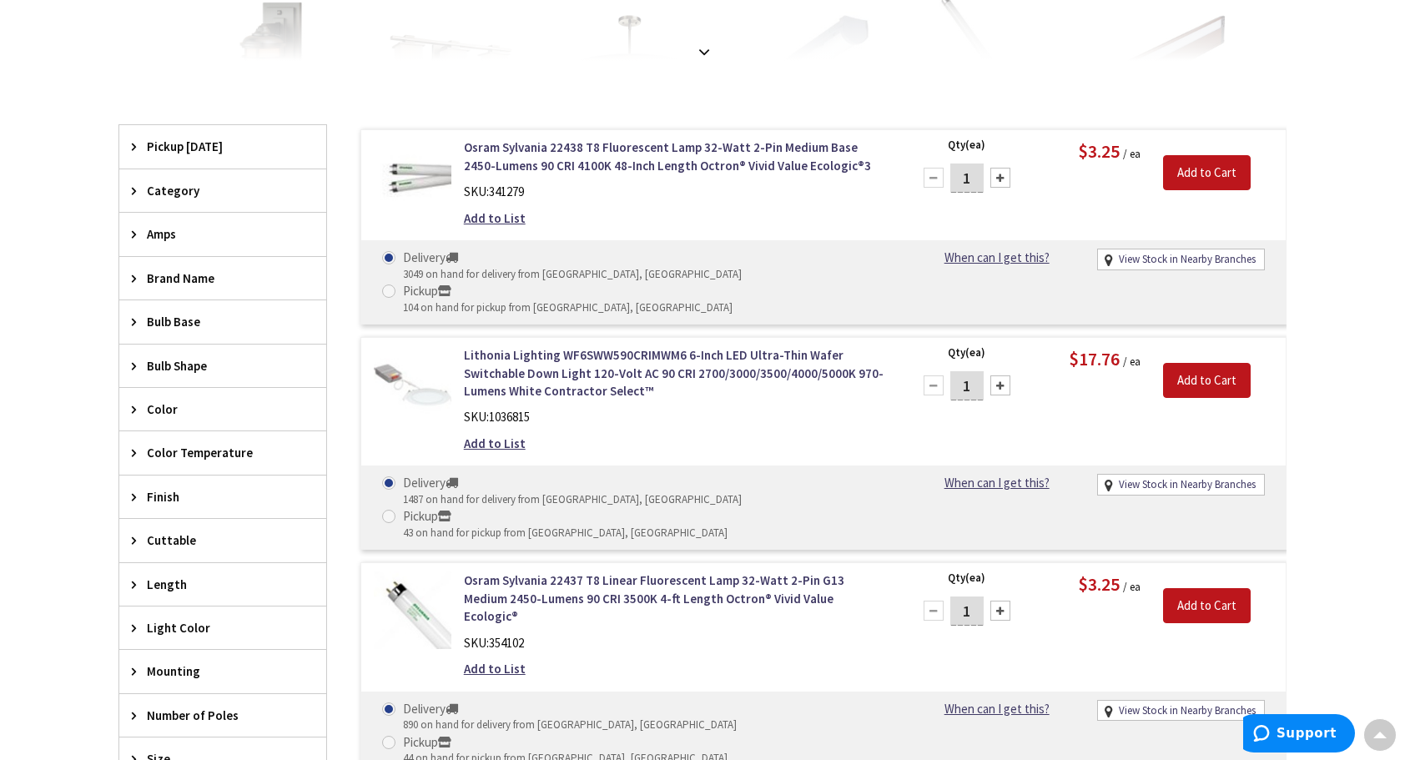
click at [137, 198] on div "Category" at bounding box center [222, 190] width 207 height 43
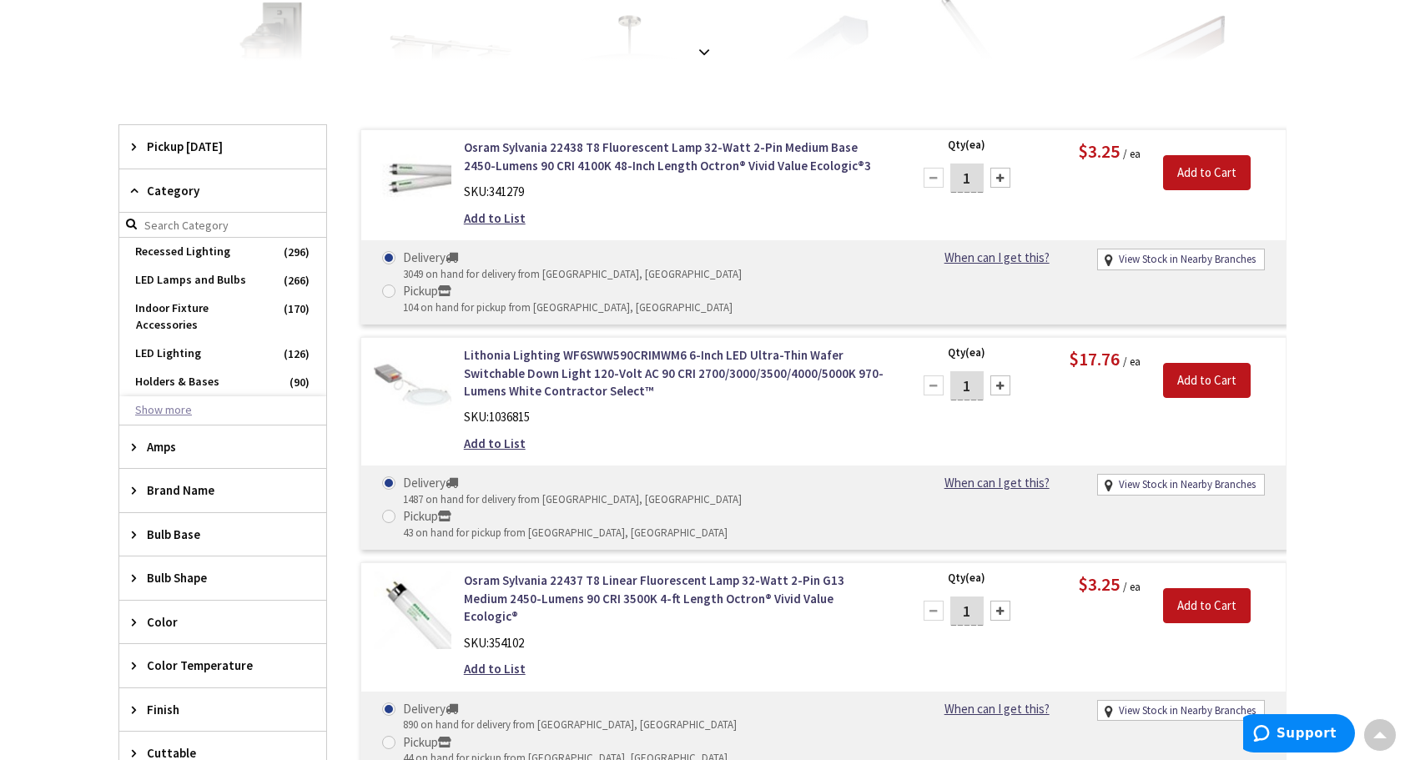
click at [164, 396] on button "Show more" at bounding box center [222, 410] width 207 height 28
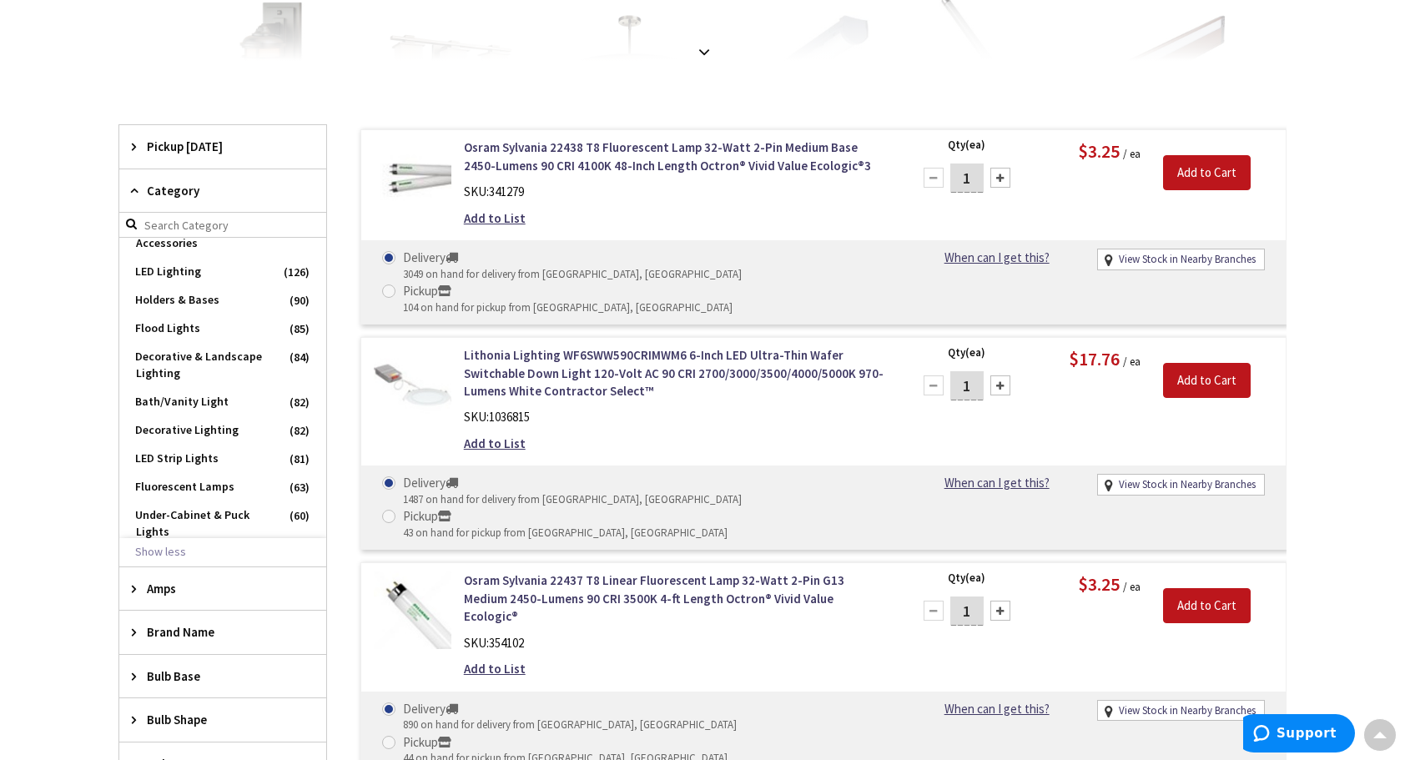
scroll to position [33, 0]
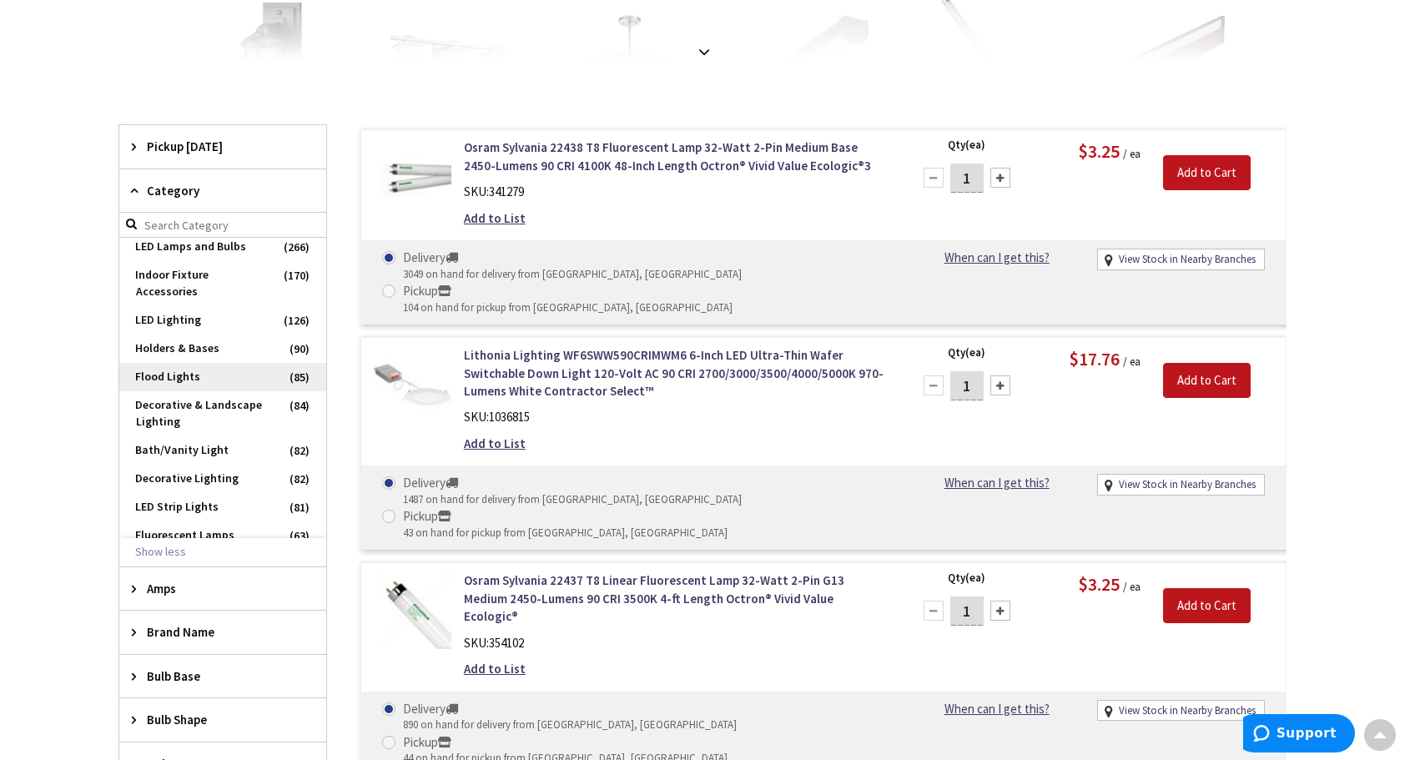
click at [206, 365] on span "Flood Lights" at bounding box center [222, 377] width 207 height 28
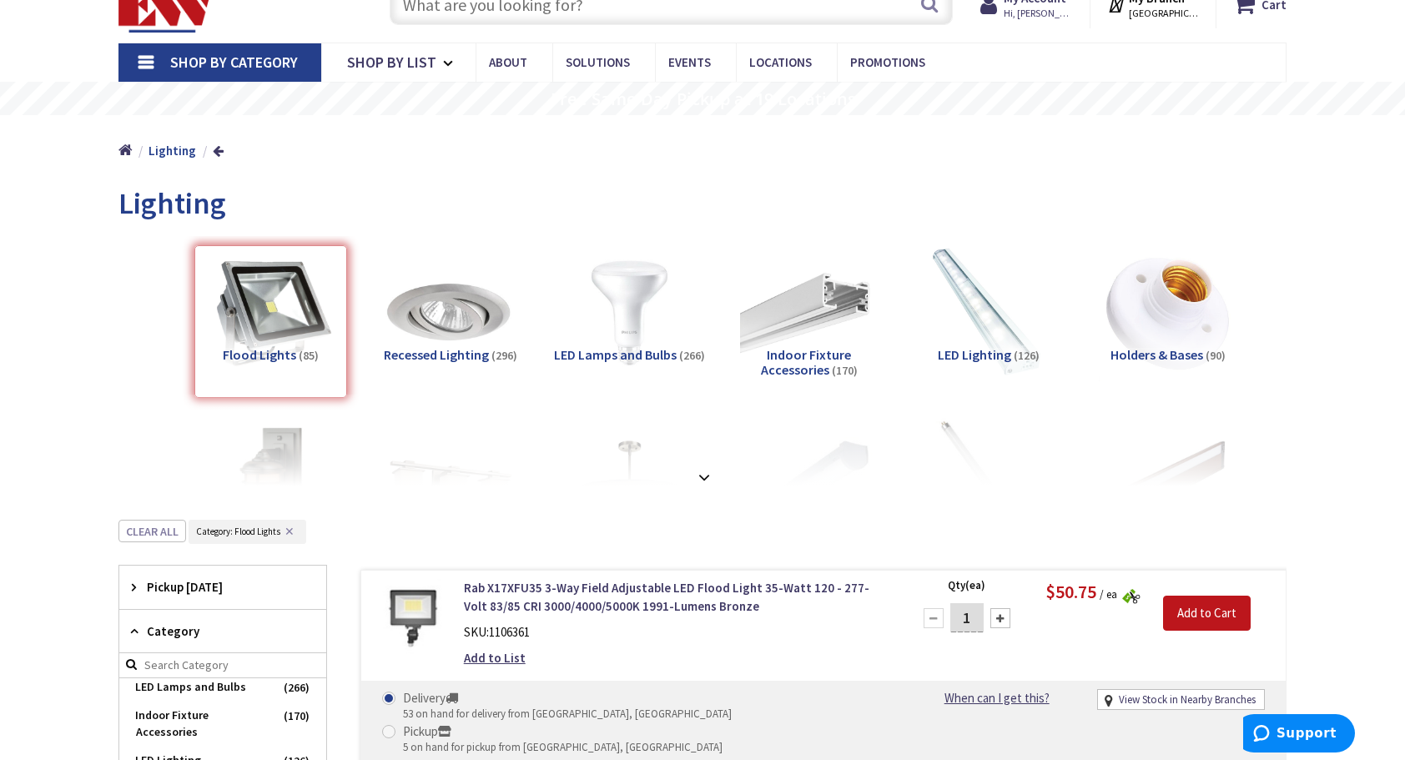
scroll to position [83, 0]
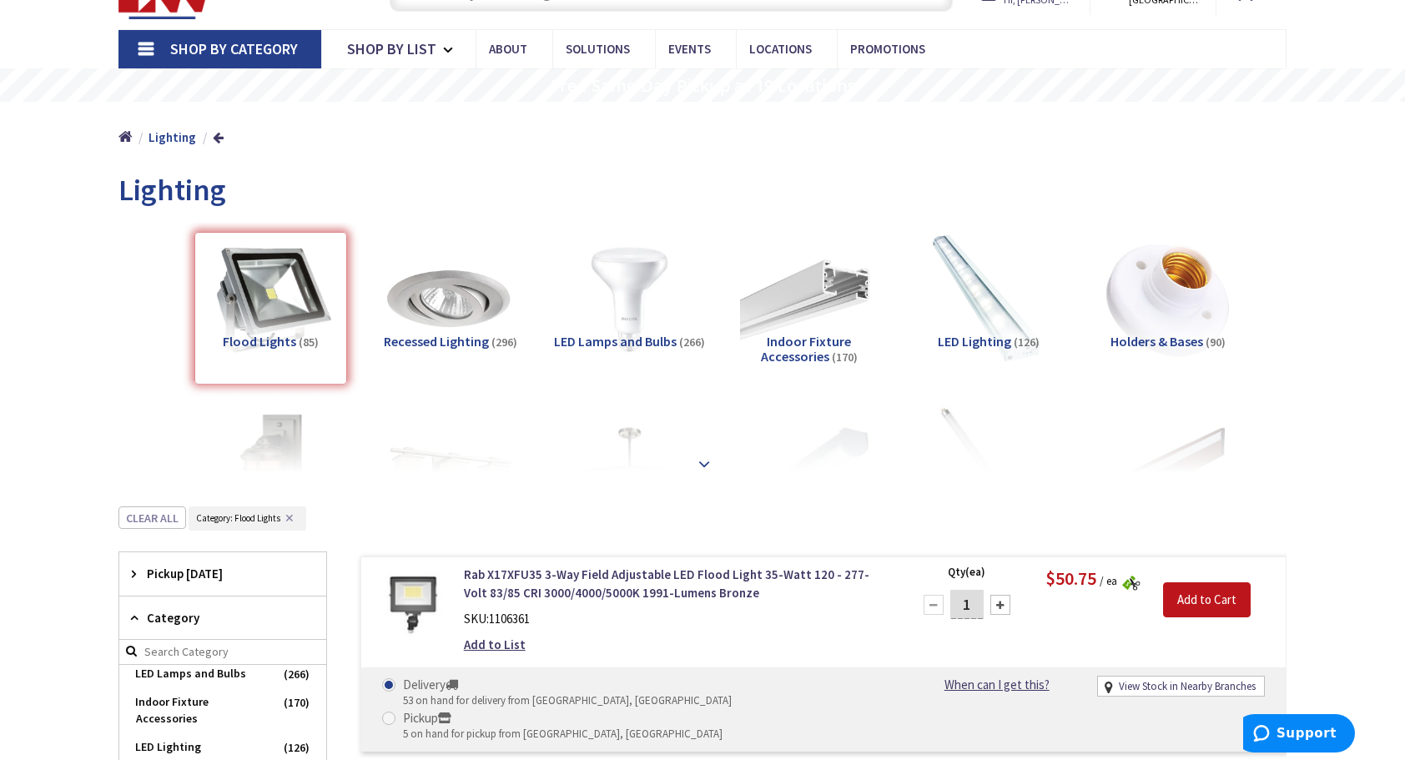
click at [702, 463] on strong at bounding box center [704, 464] width 20 height 18
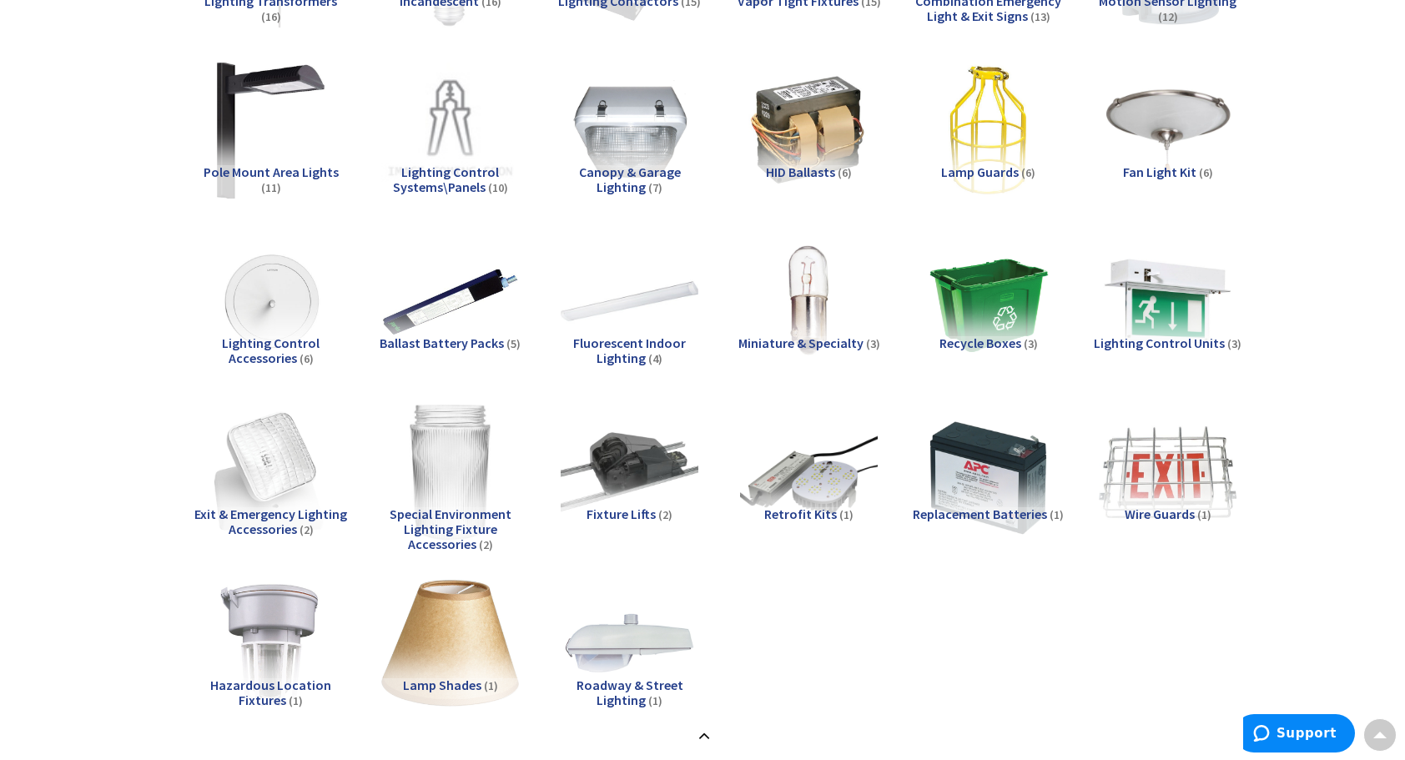
scroll to position [1168, 0]
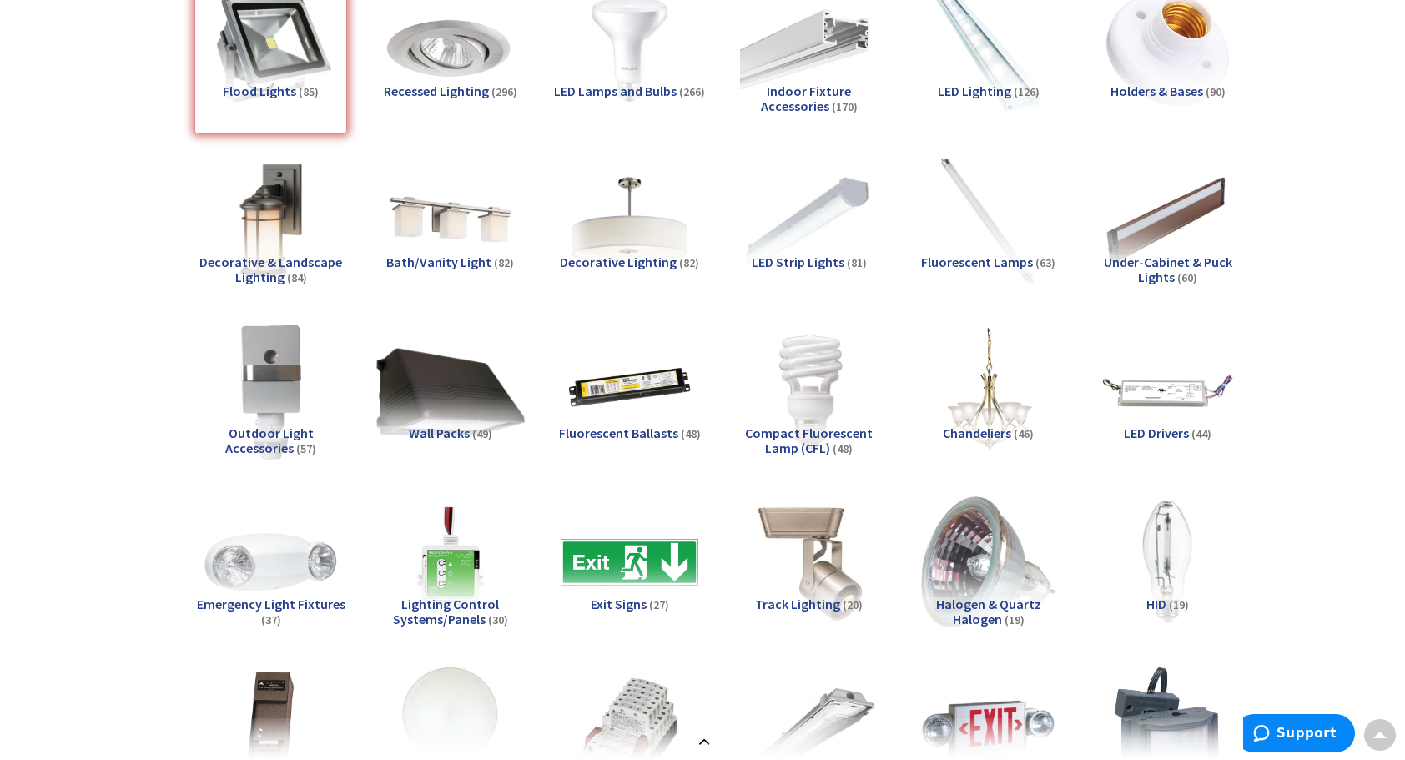
click at [424, 390] on img at bounding box center [450, 390] width 151 height 151
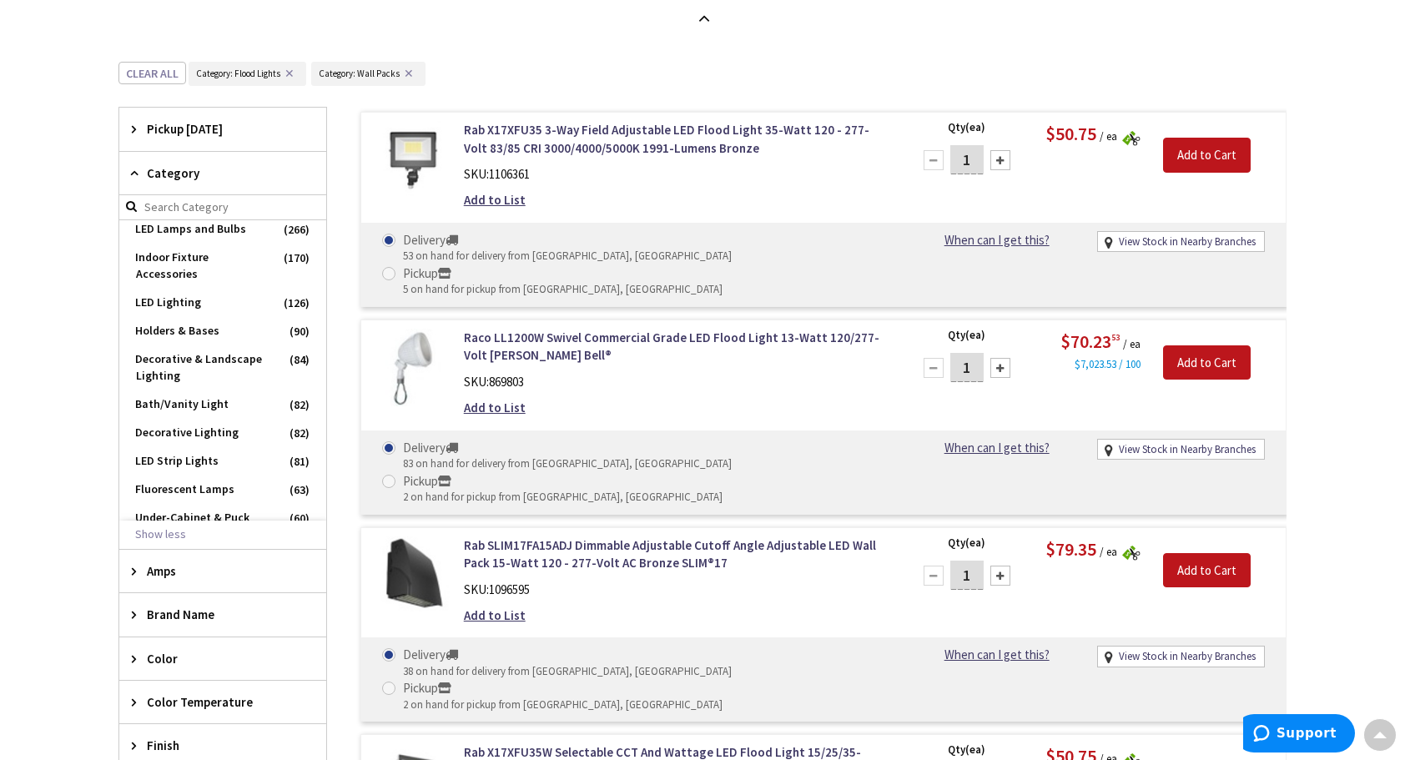
scroll to position [1886, 0]
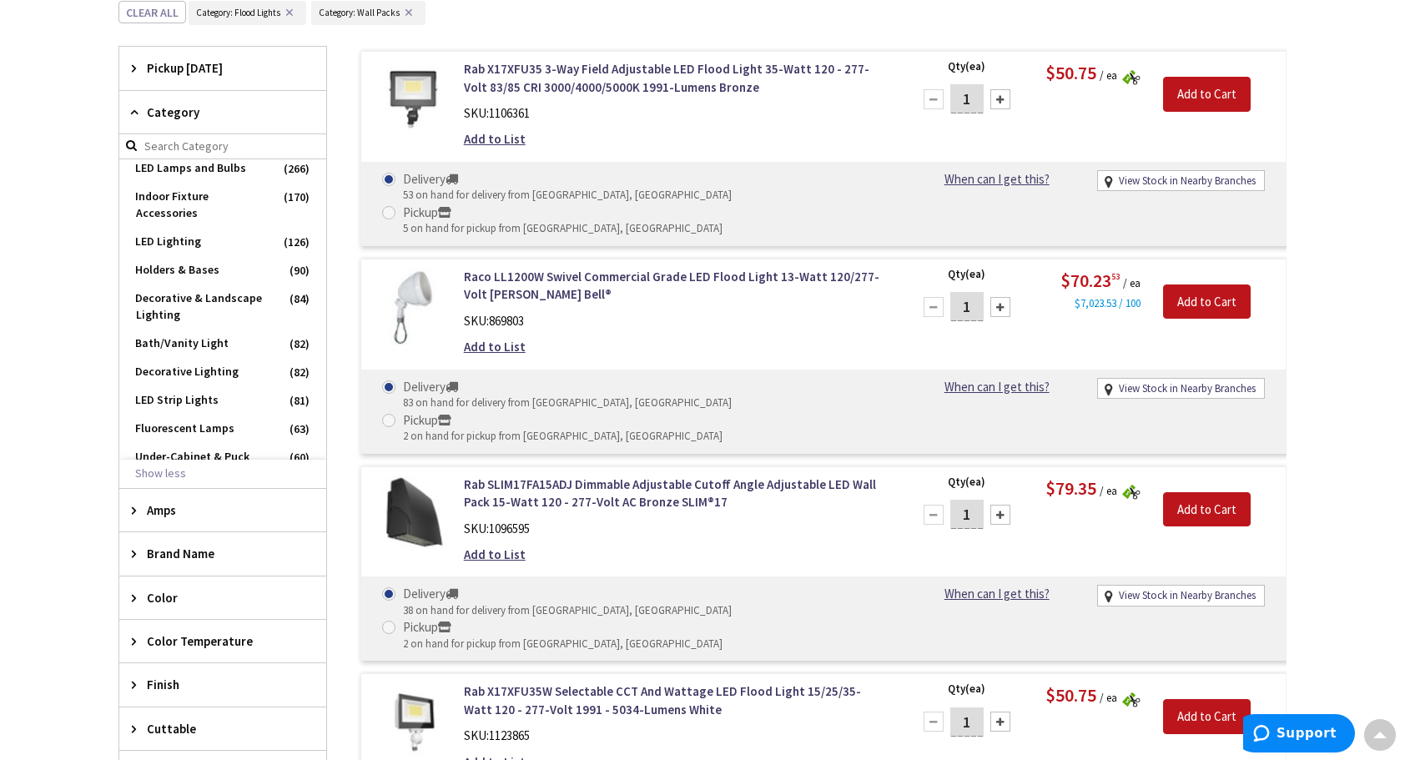
click at [424, 476] on img at bounding box center [413, 515] width 78 height 78
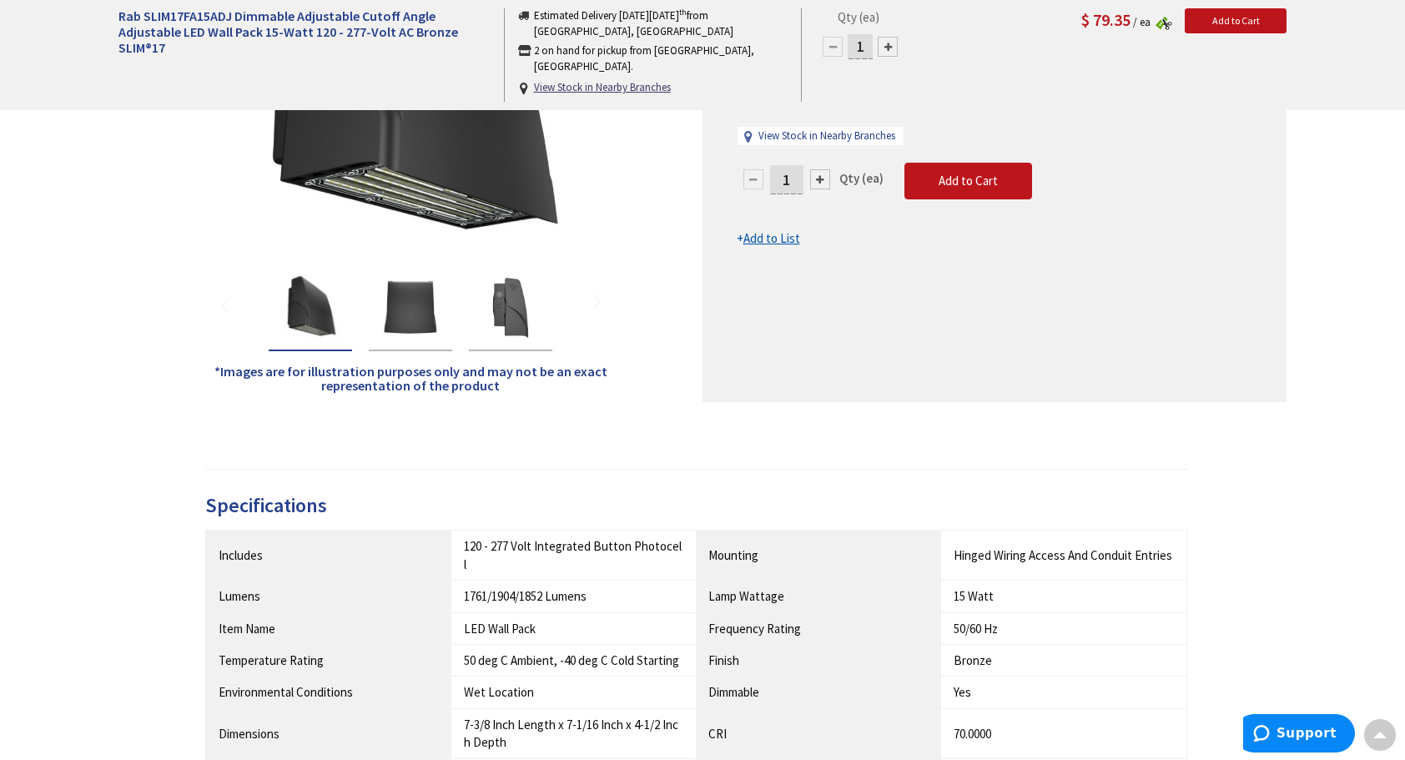
scroll to position [250, 0]
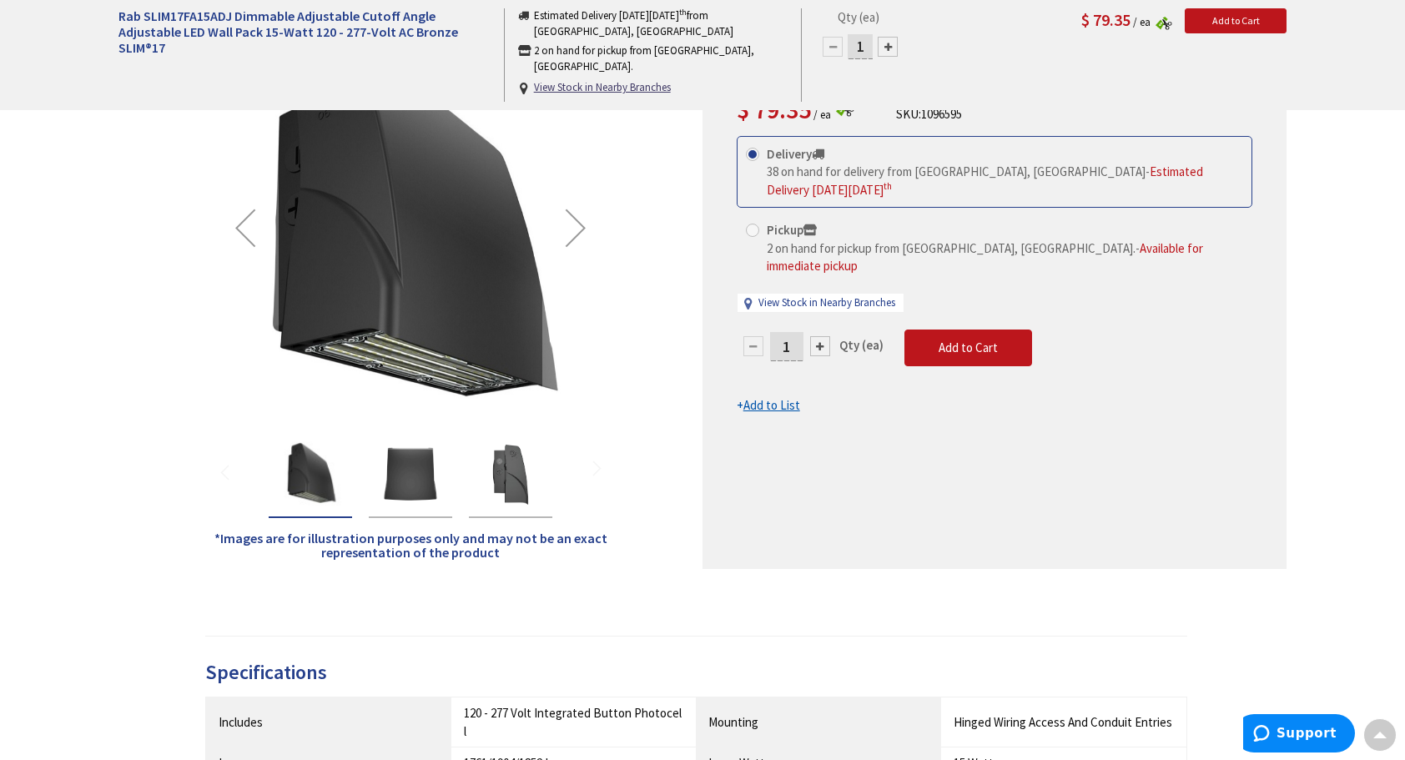
click at [400, 473] on img "Rab SLIM17FA15ADJ Dimmable Adjustable Cutoff Angle Adjustable LED Wall Pack 15-…" at bounding box center [410, 474] width 67 height 67
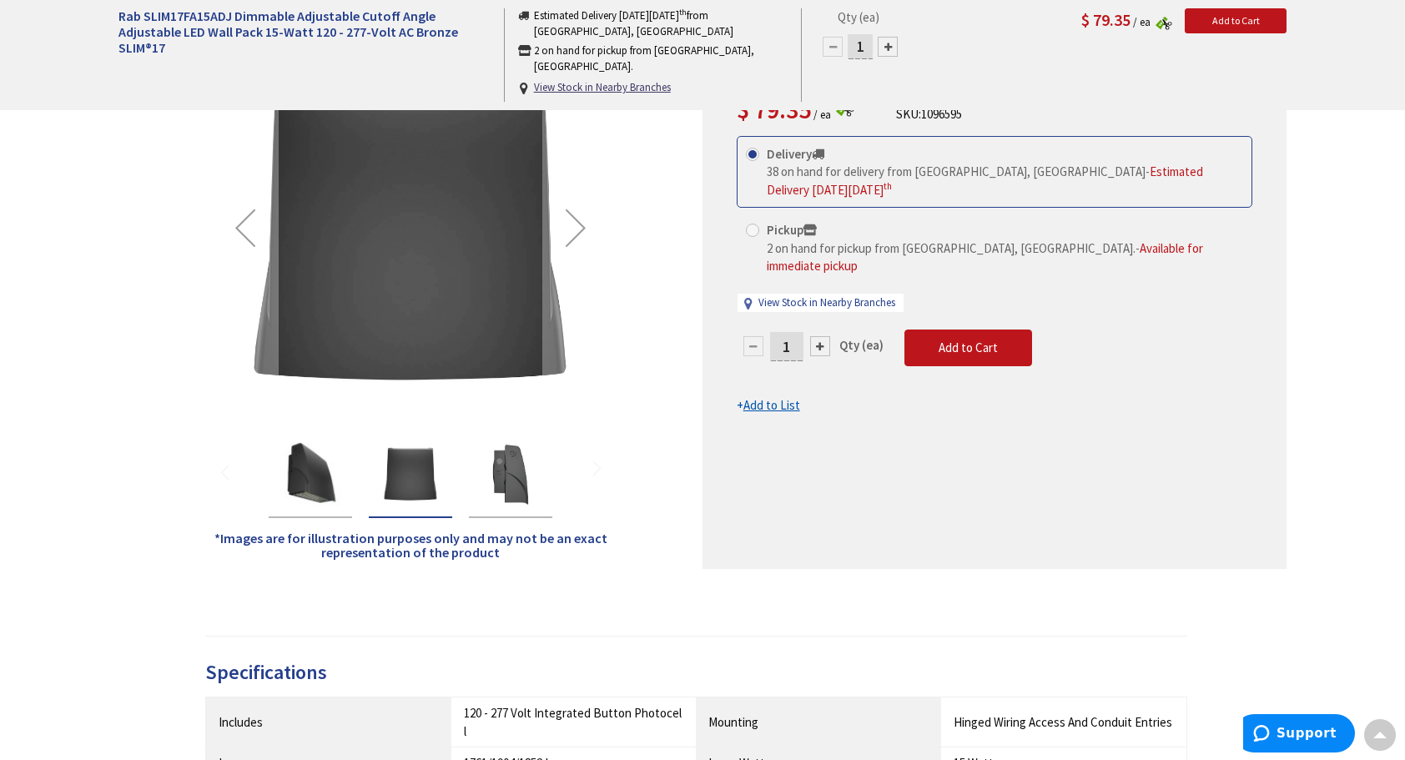
click at [481, 480] on img "Rab SLIM17FA15ADJ Dimmable Adjustable Cutoff Angle Adjustable LED Wall Pack 15-…" at bounding box center [510, 474] width 67 height 67
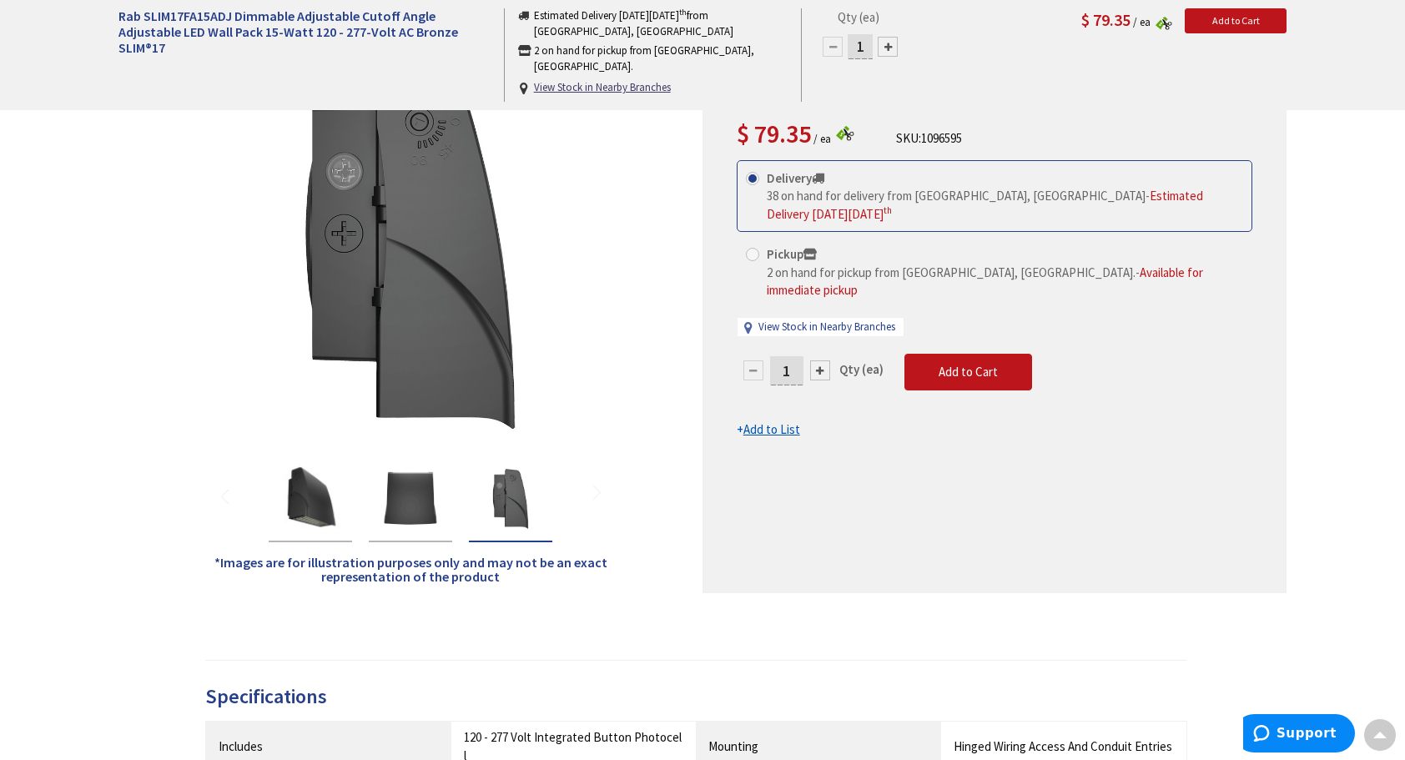
scroll to position [167, 0]
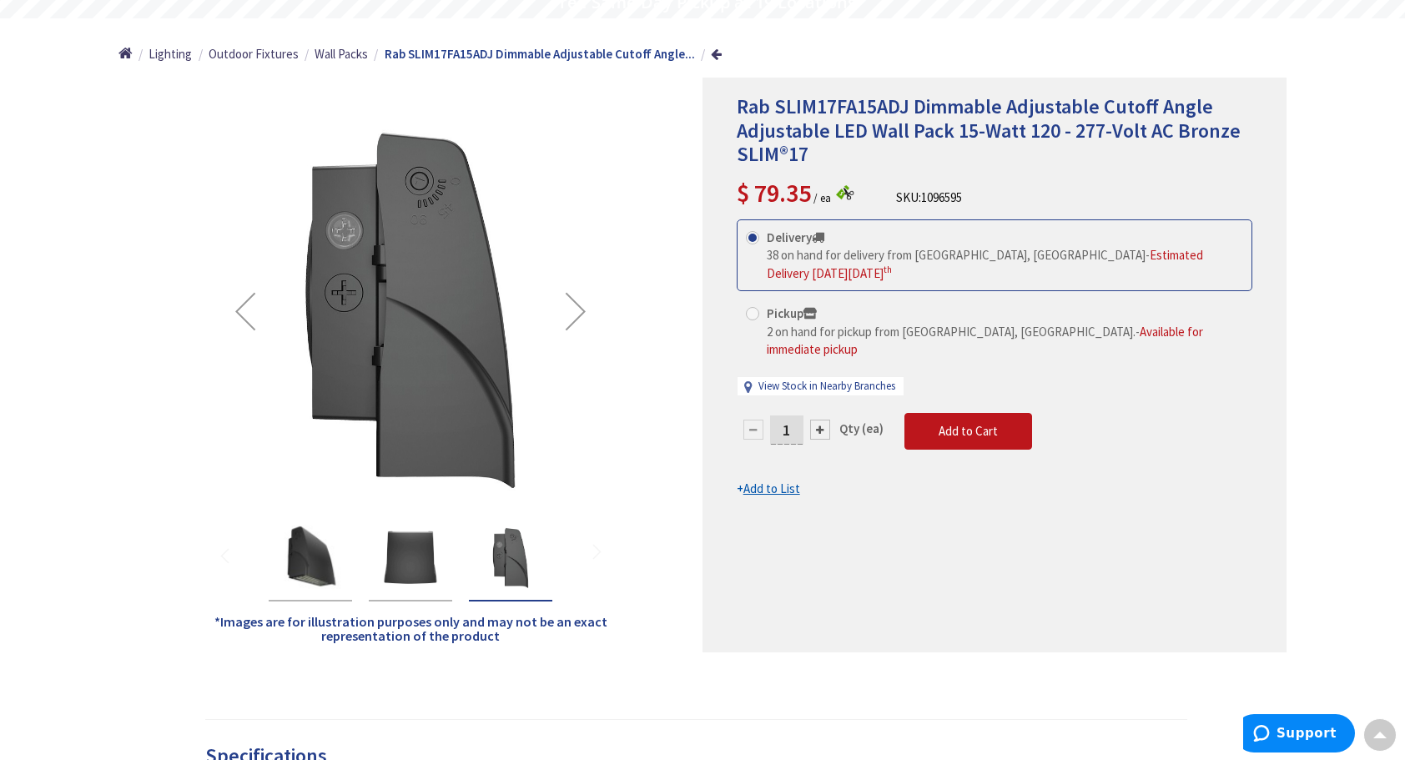
click at [344, 556] on div "Rab SLIM17FA15ADJ Dimmable Adjustable Cutoff Angle Adjustable LED Wall Pack 15-…" at bounding box center [310, 558] width 83 height 85
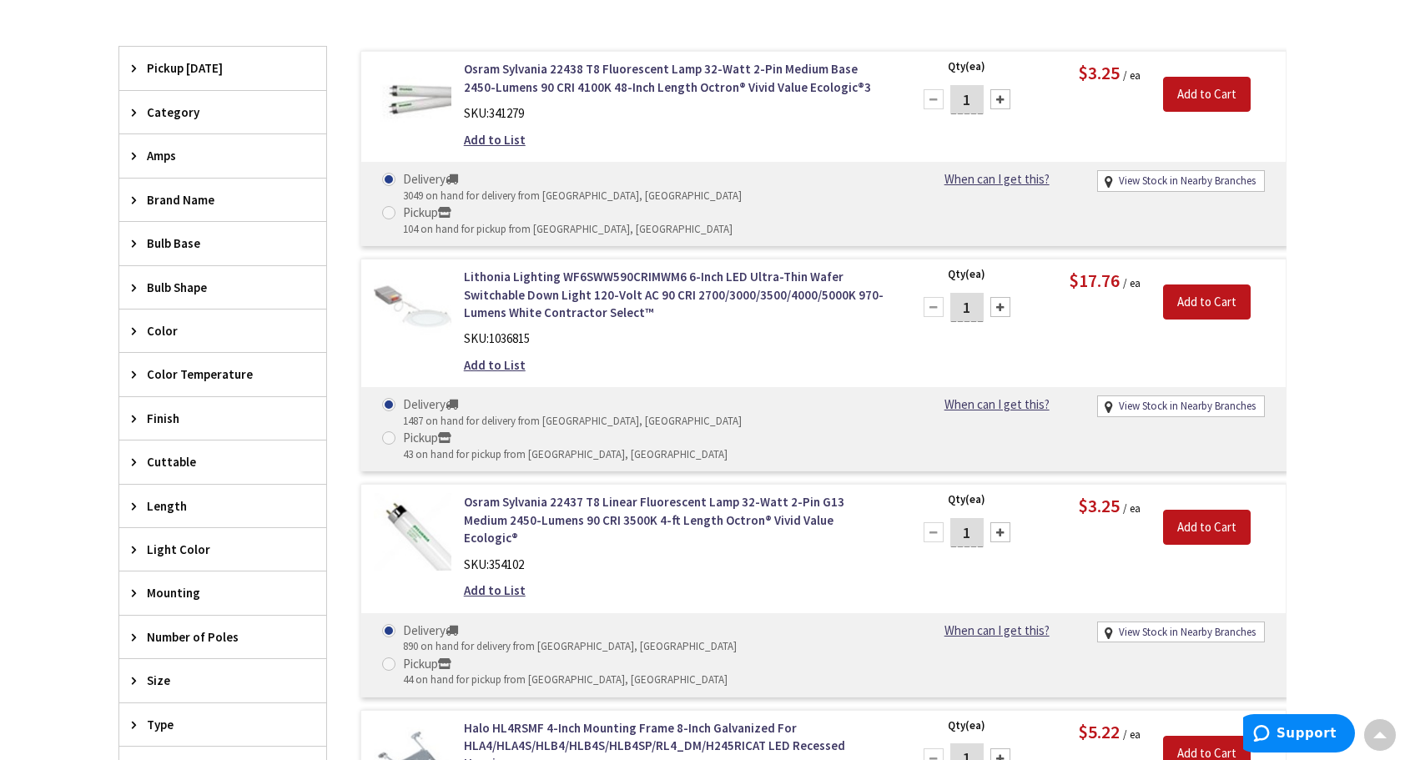
scroll to position [83, 0]
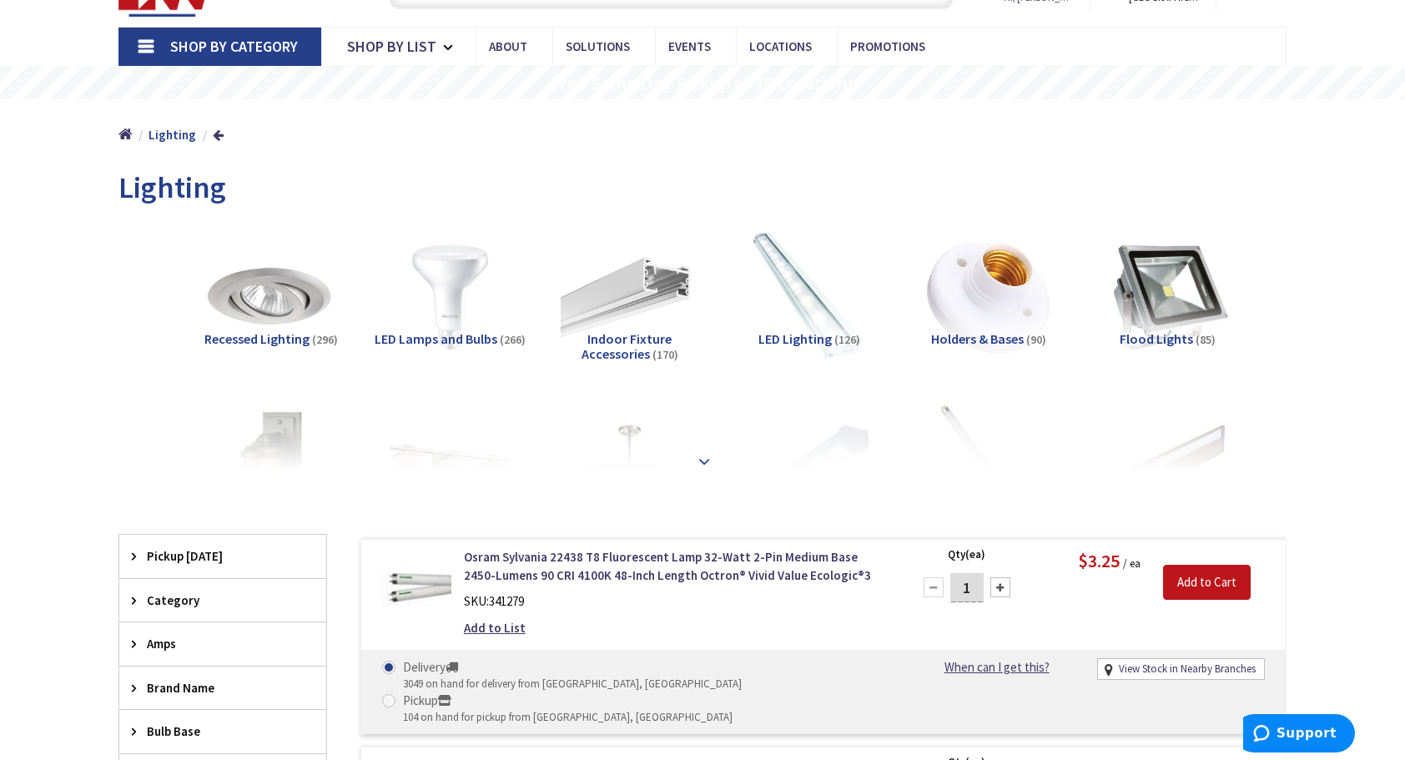
click at [708, 462] on strong at bounding box center [704, 461] width 20 height 18
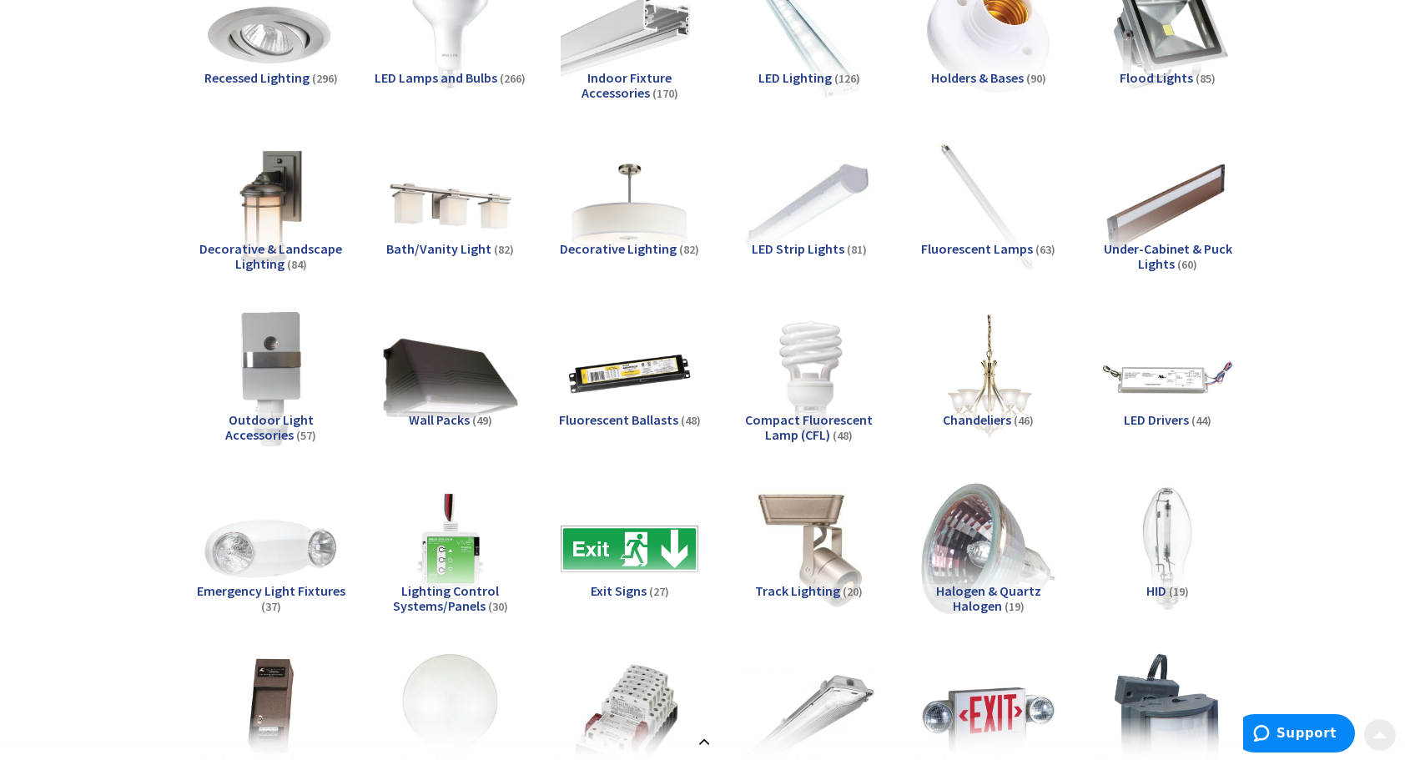
scroll to position [417, 0]
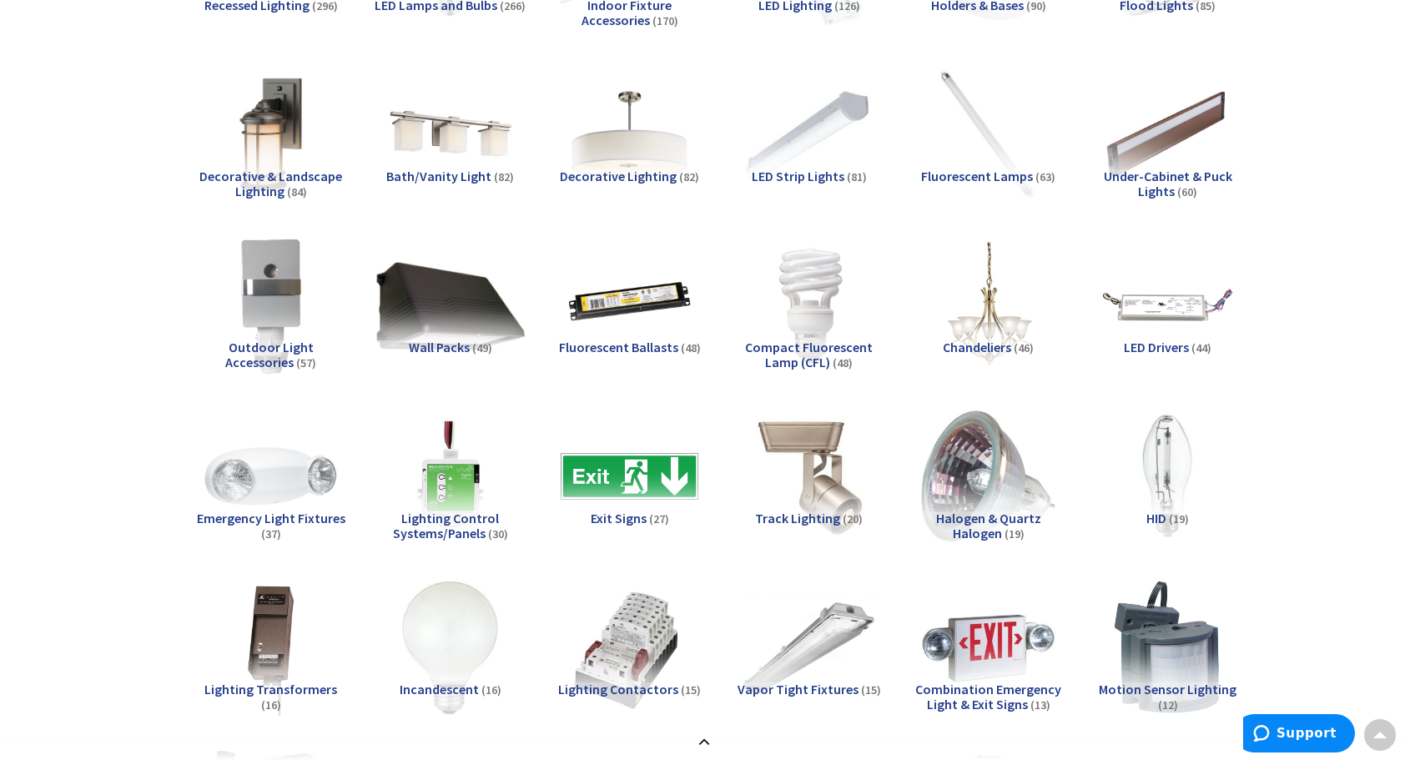
click at [449, 338] on img at bounding box center [450, 304] width 151 height 151
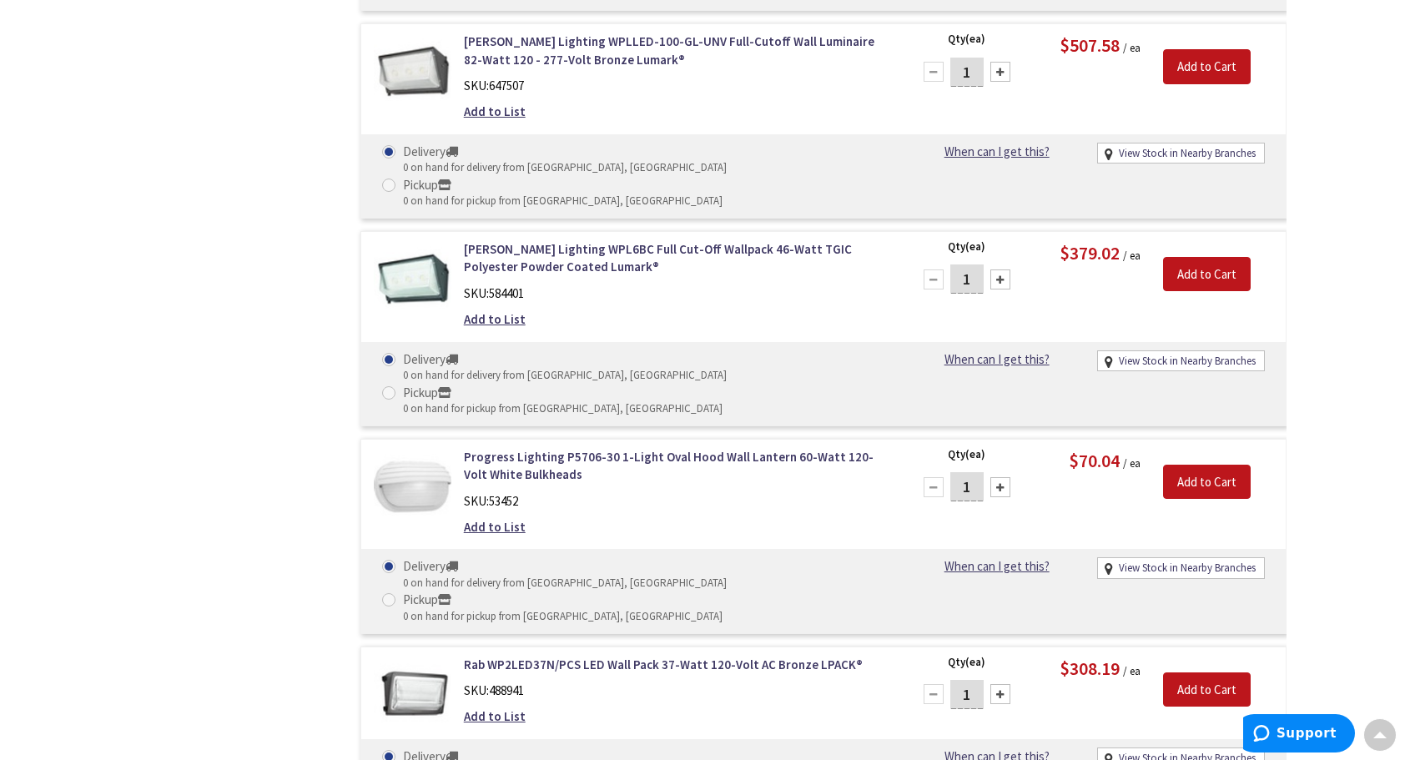
scroll to position [7560, 0]
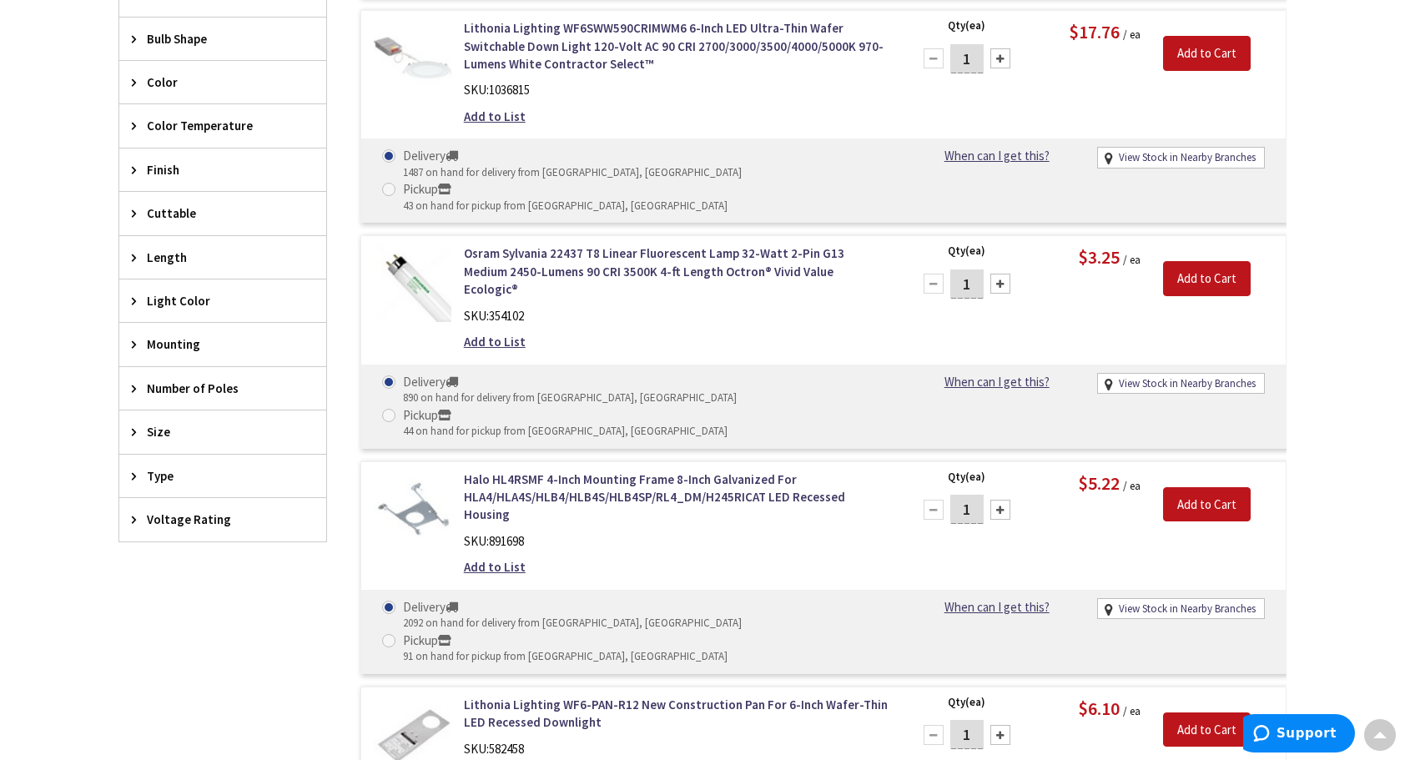
scroll to position [577, 0]
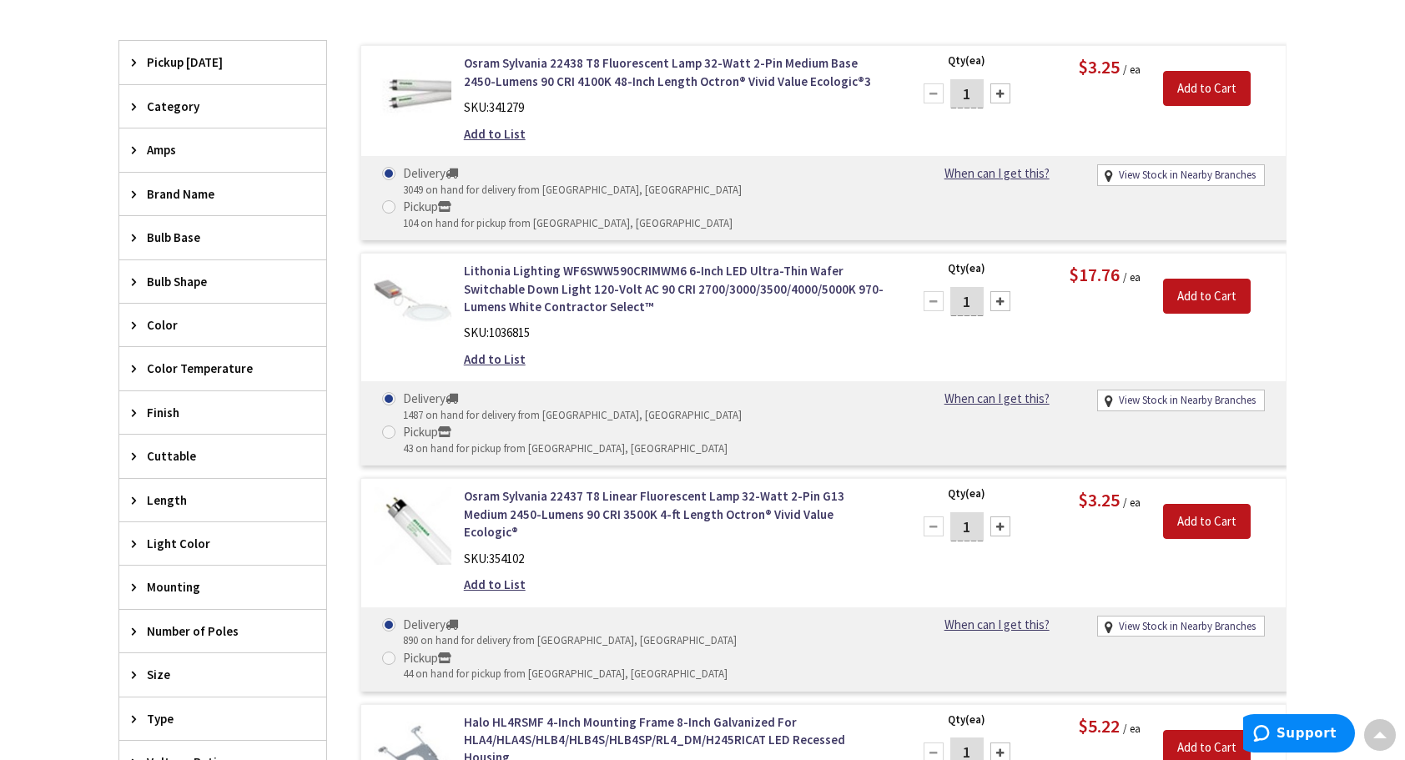
click at [188, 323] on span "Color" at bounding box center [215, 325] width 136 height 18
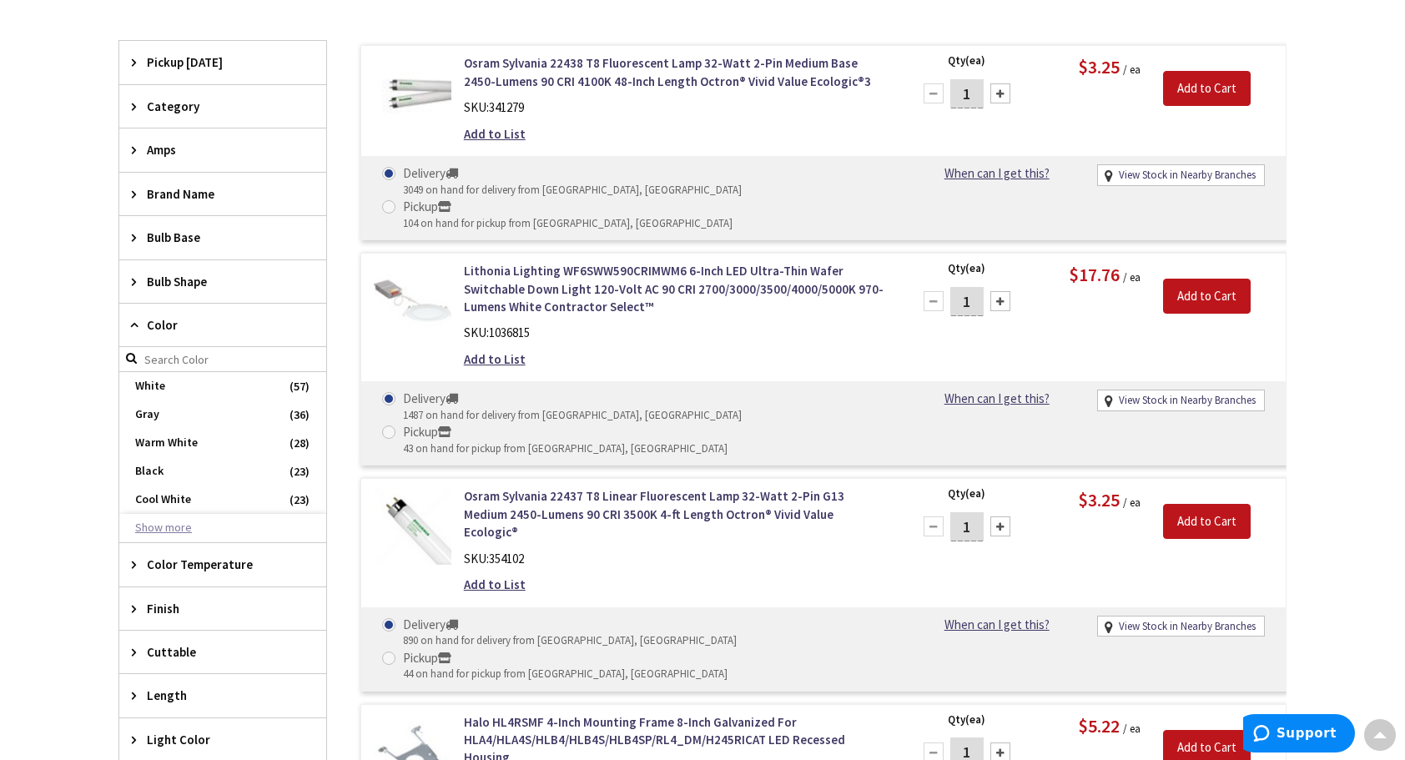
click at [169, 518] on button "Show more" at bounding box center [222, 528] width 207 height 28
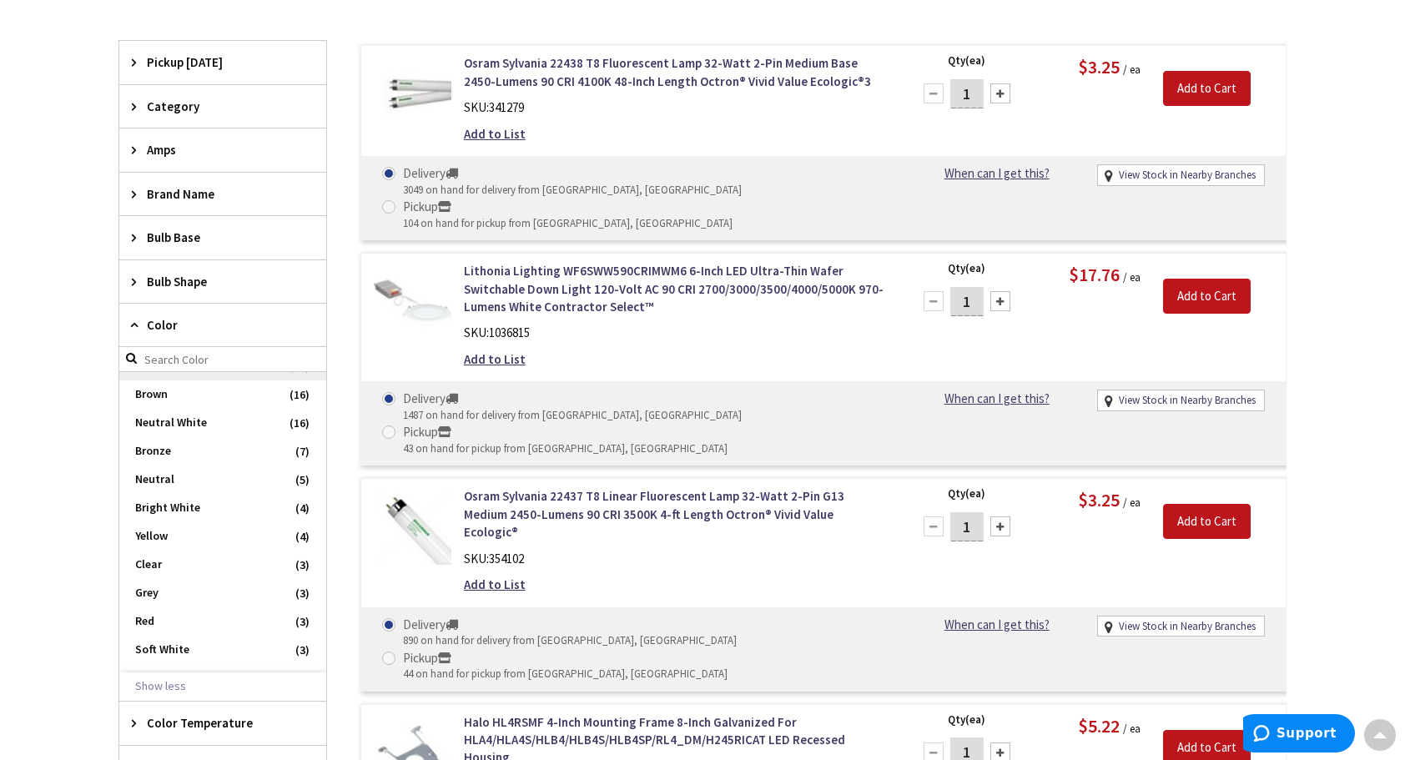
scroll to position [167, 0]
click at [168, 417] on span "Bronze" at bounding box center [222, 418] width 207 height 28
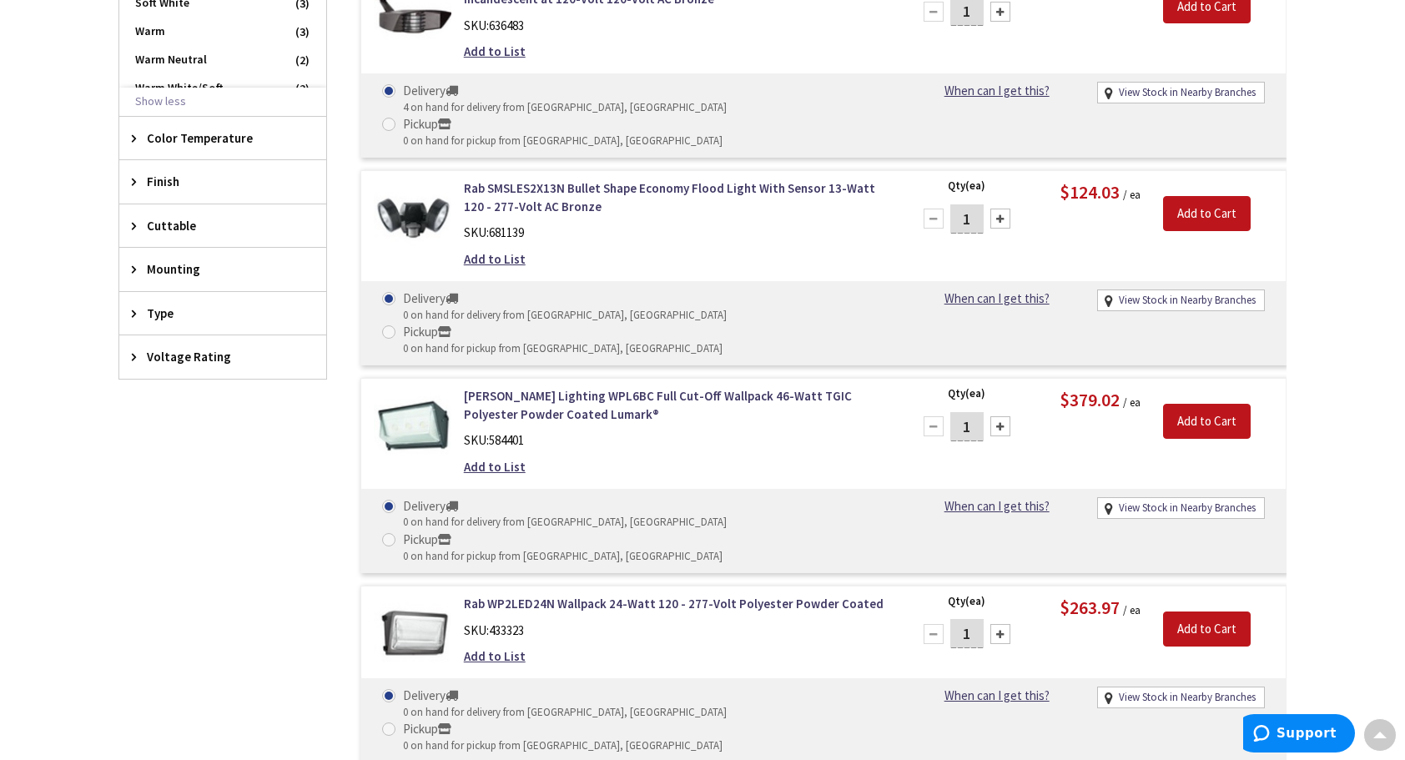
scroll to position [1010, 0]
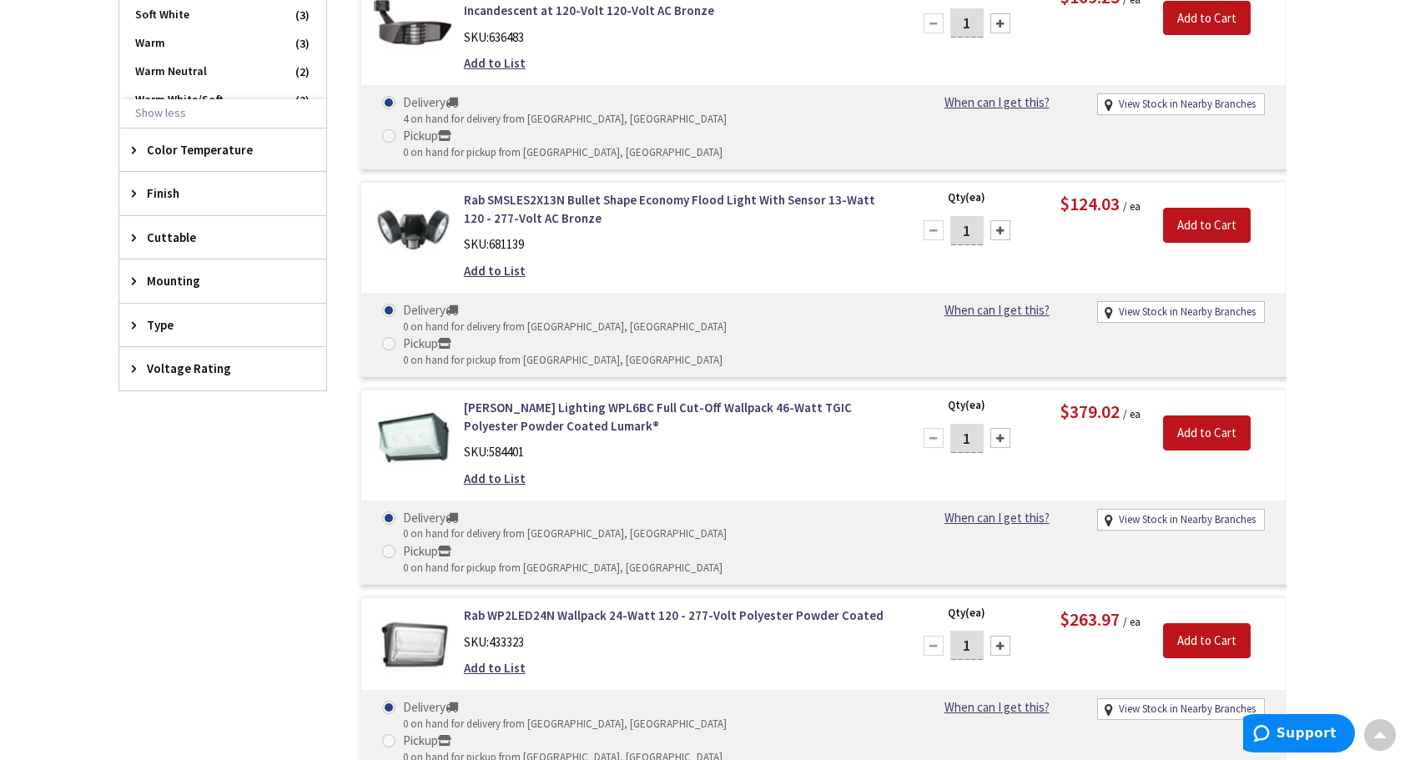
click at [412, 607] on img at bounding box center [413, 646] width 78 height 78
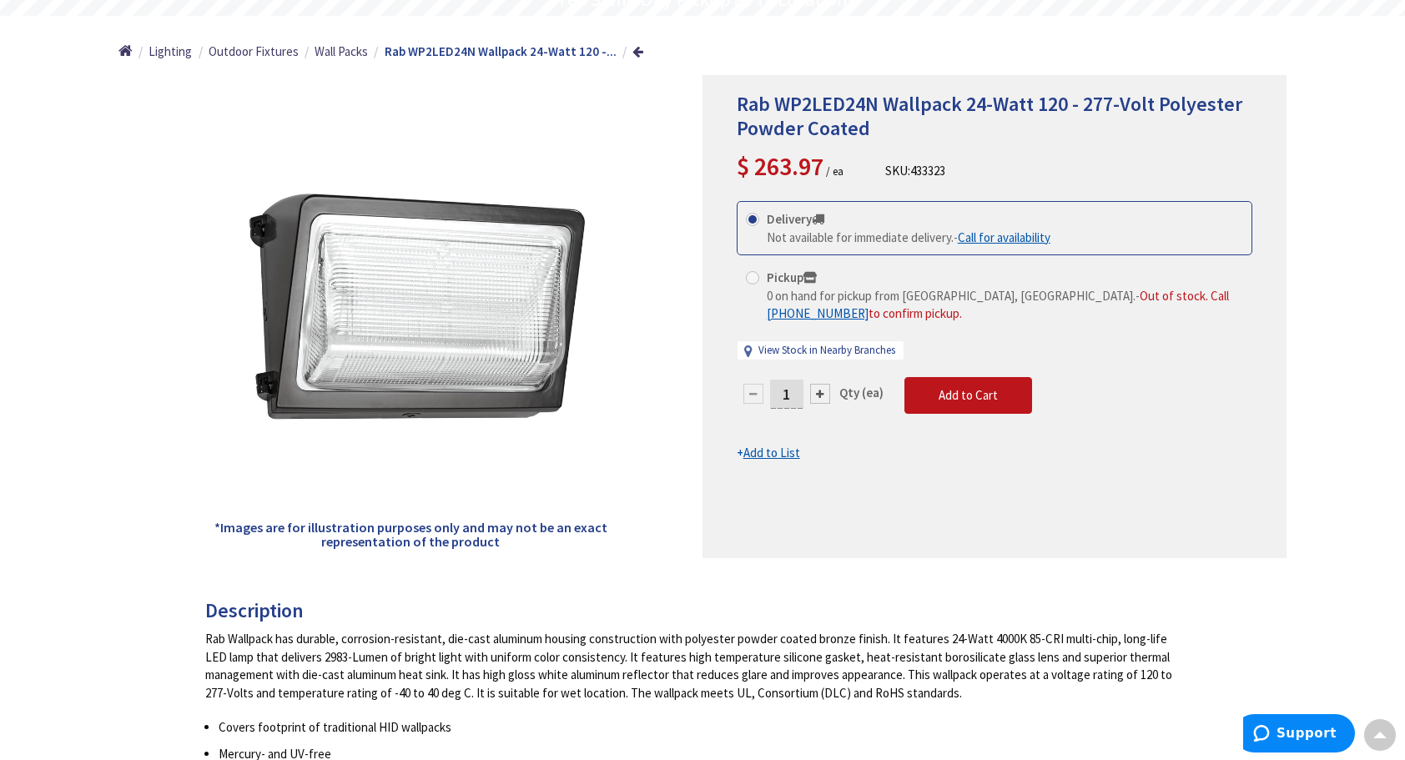
scroll to position [169, 0]
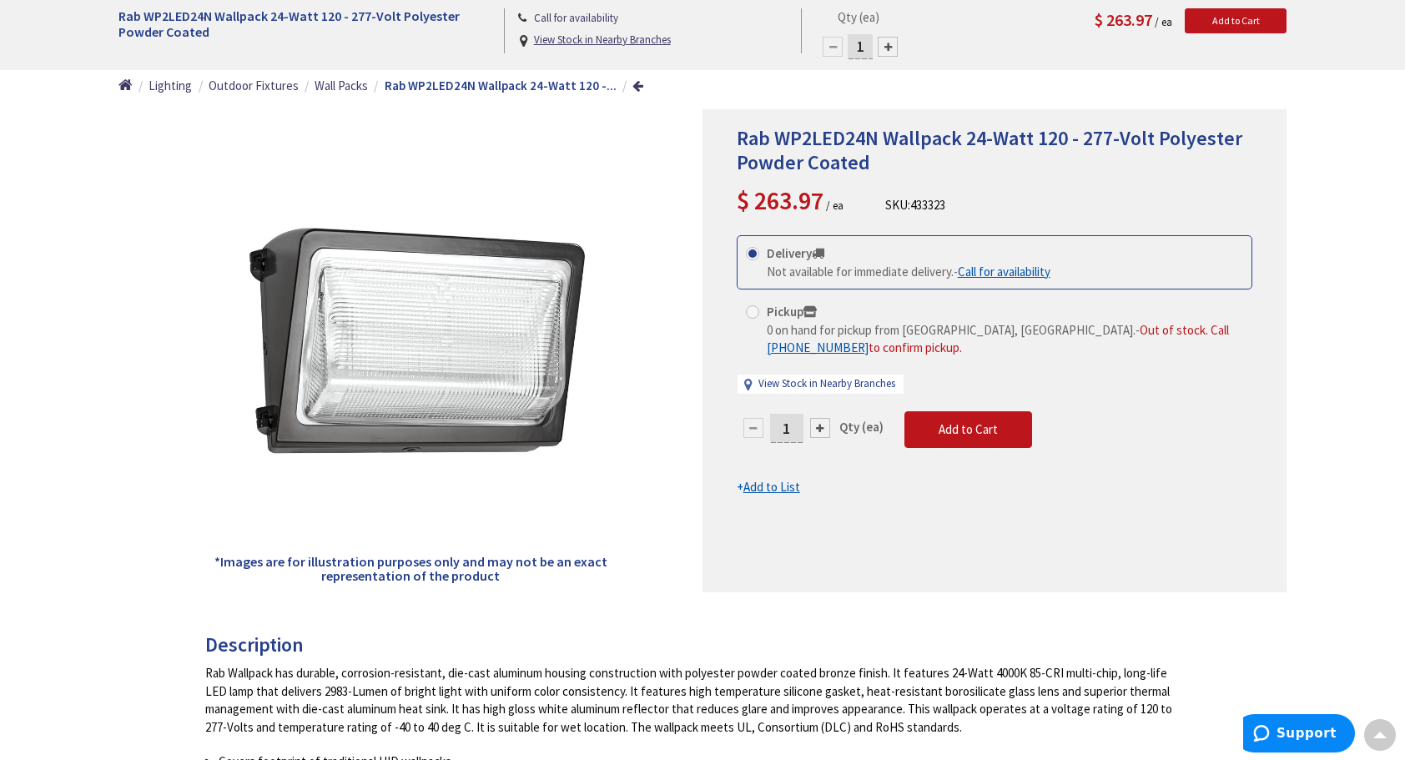
scroll to position [121, 0]
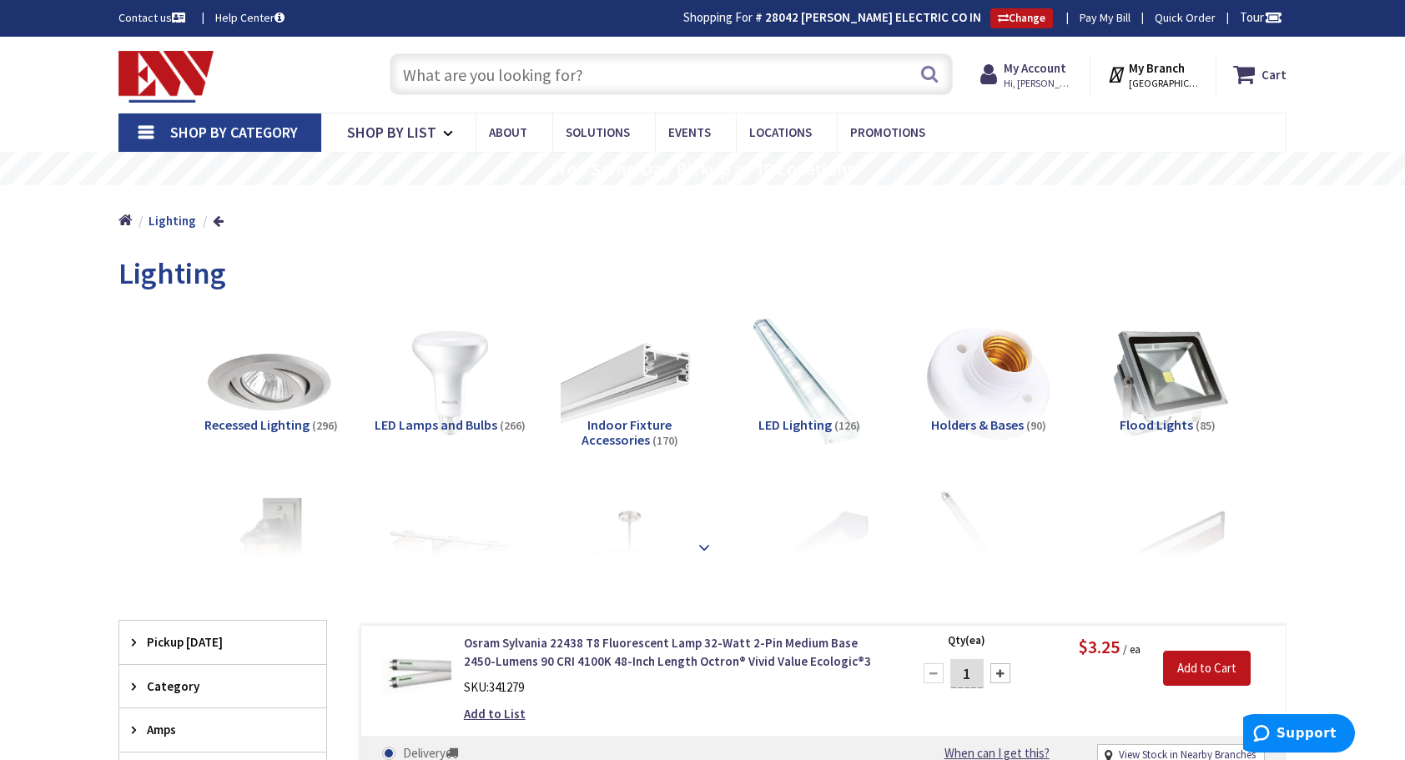
click at [710, 546] on strong at bounding box center [704, 547] width 20 height 18
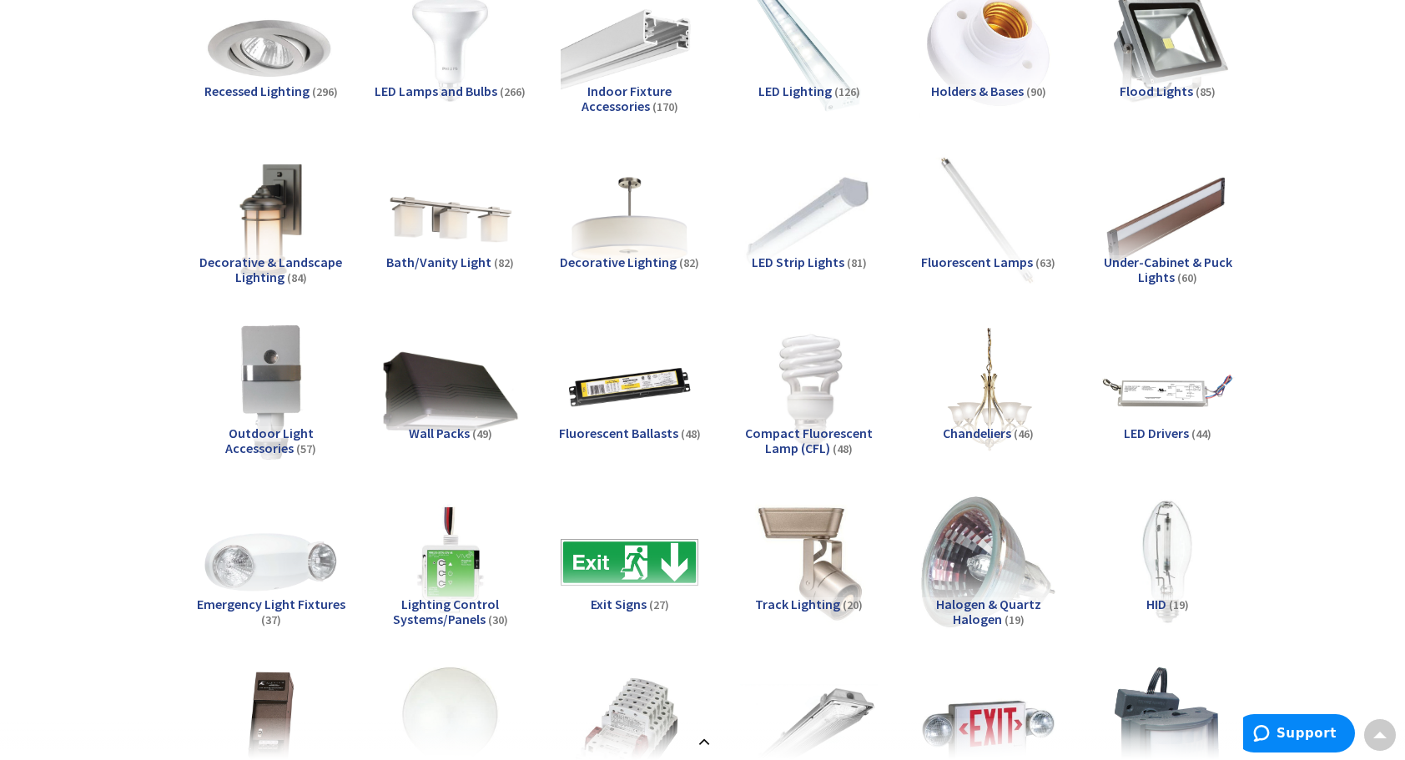
scroll to position [417, 0]
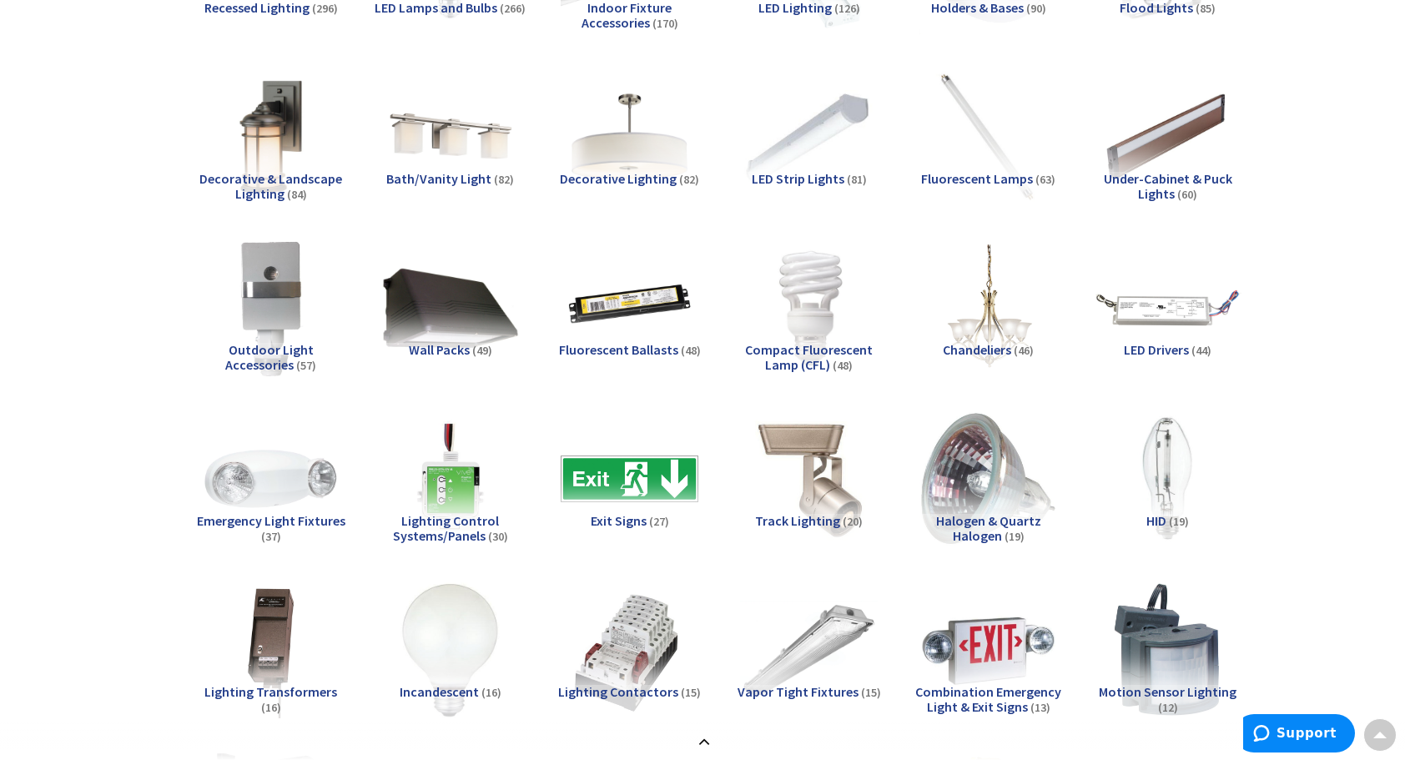
click at [1171, 307] on img at bounding box center [1167, 307] width 151 height 151
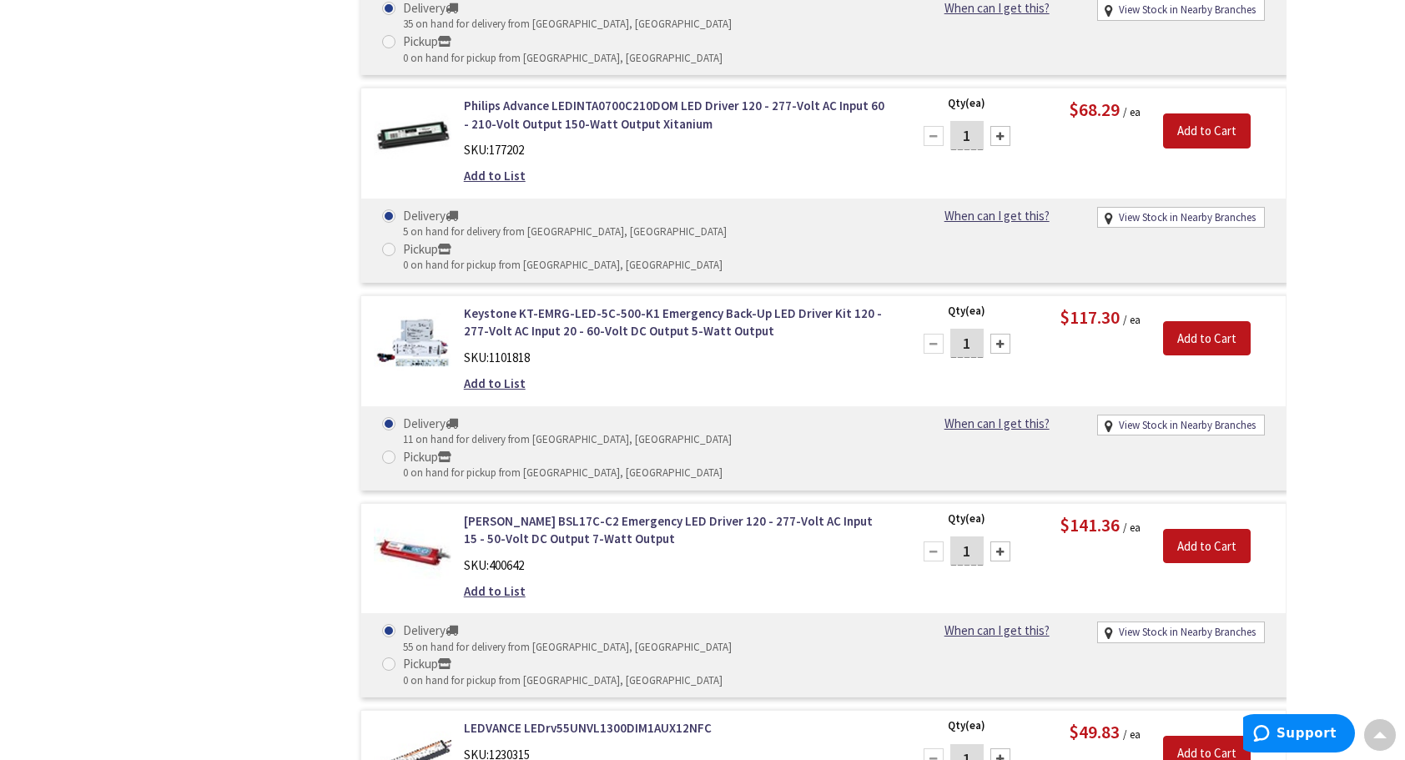
scroll to position [3055, 0]
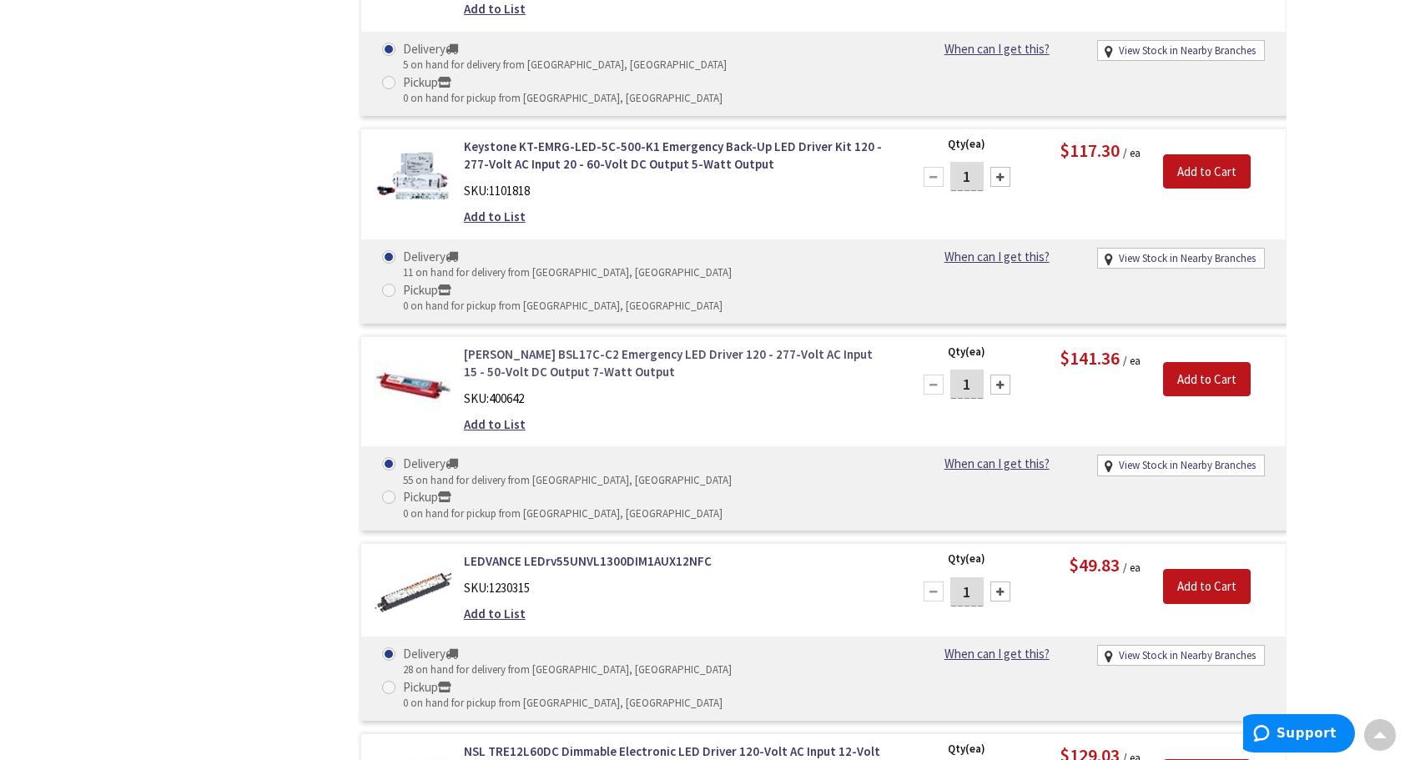
click at [771, 345] on link "[PERSON_NAME] BSL17C-C2 Emergency LED Driver 120 - 277-Volt AC Input 15 - 50-Vo…" at bounding box center [676, 363] width 425 height 36
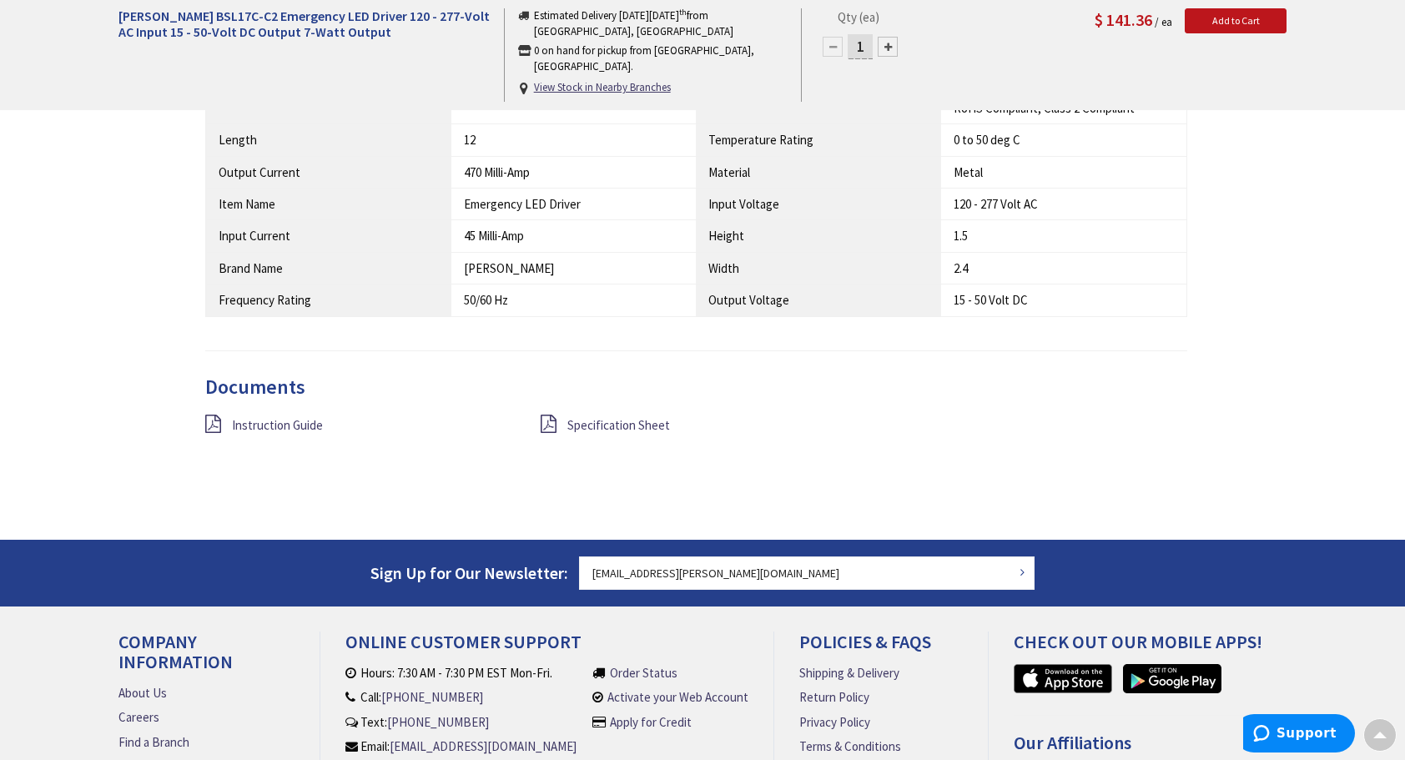
scroll to position [1170, 0]
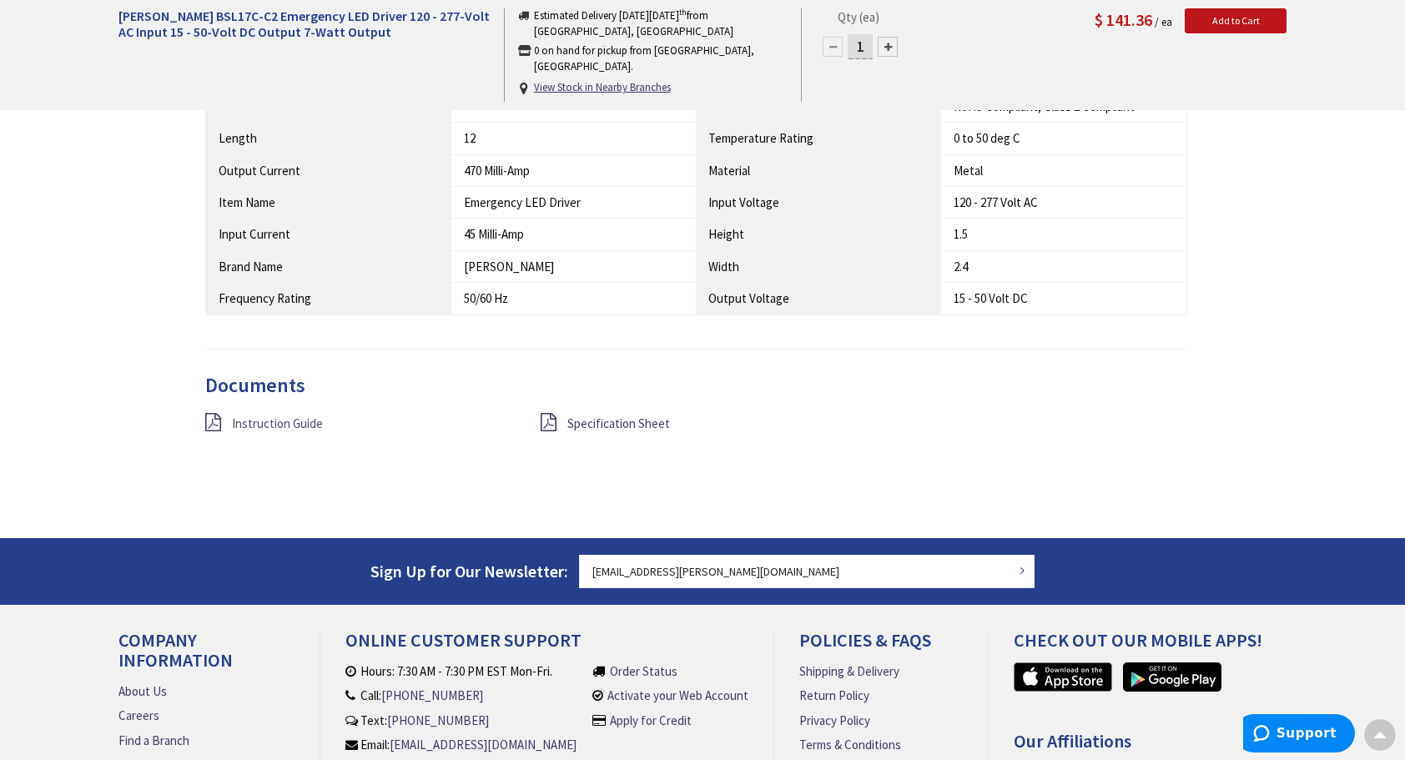
click at [312, 416] on span "Instruction Guide" at bounding box center [277, 424] width 91 height 16
